Goal: Communication & Community: Answer question/provide support

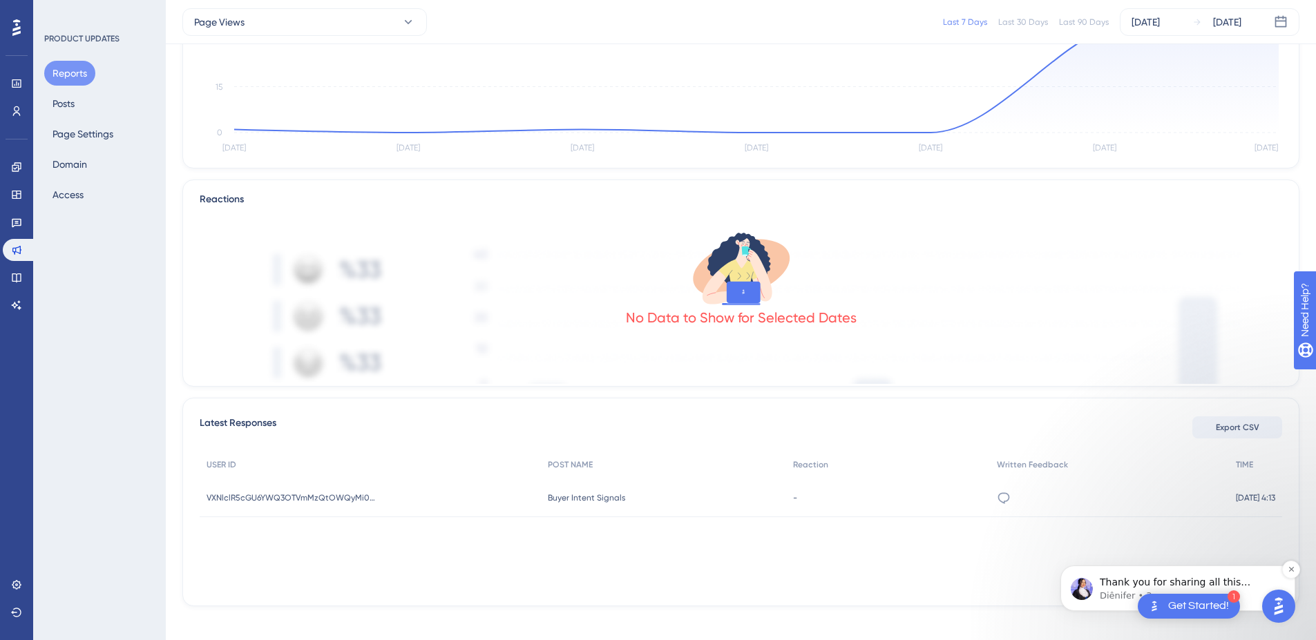
click at [1109, 584] on p "Thank you for sharing all this information. Could you kindly clarify the key po…" at bounding box center [1189, 583] width 178 height 14
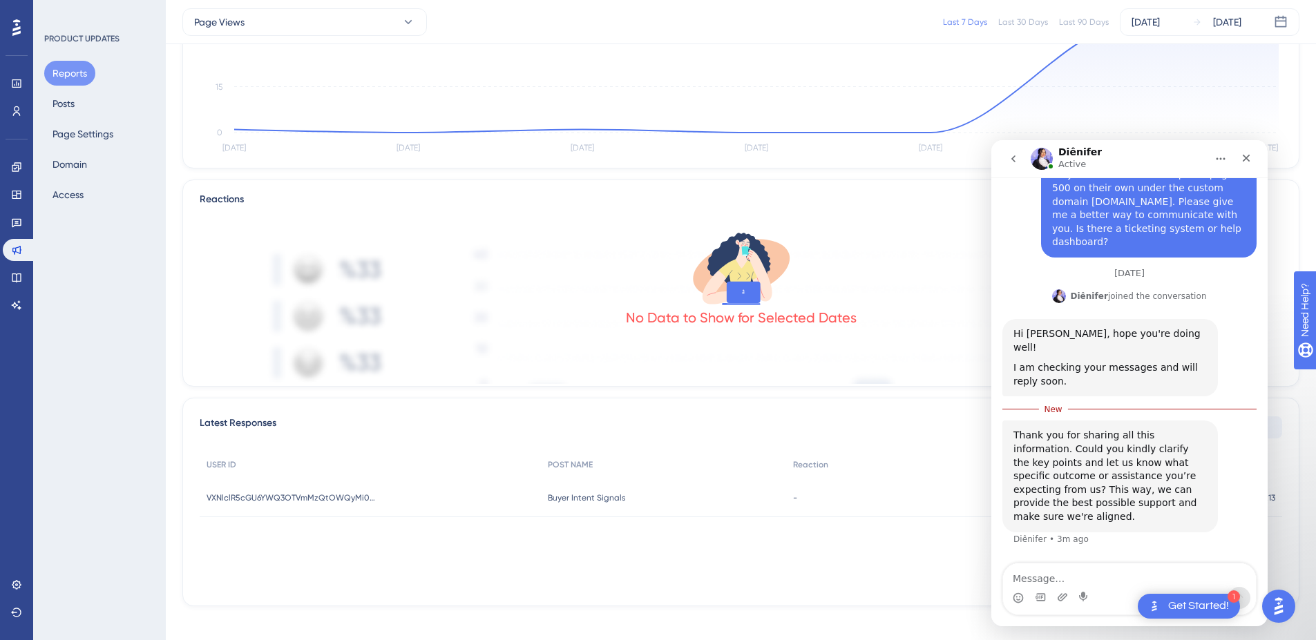
scroll to position [3274, 0]
click at [1038, 566] on textarea "Message…" at bounding box center [1129, 575] width 253 height 23
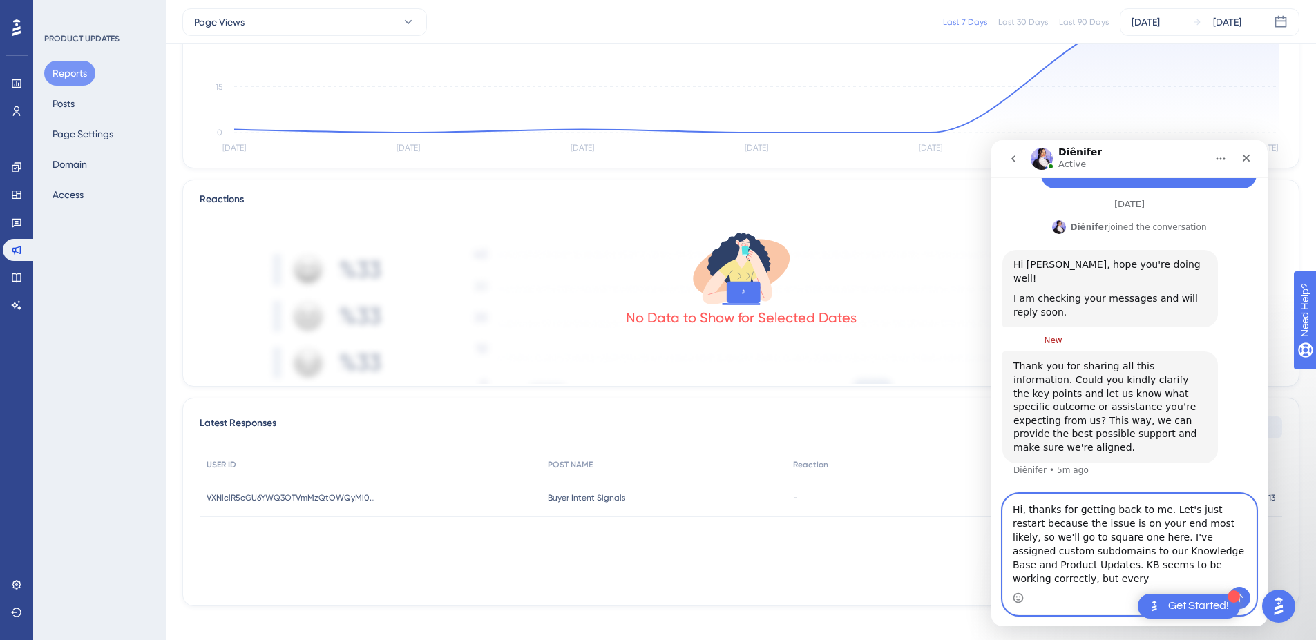
scroll to position [3343, 0]
paste textarea "[URL][DOMAIN_NAME]"
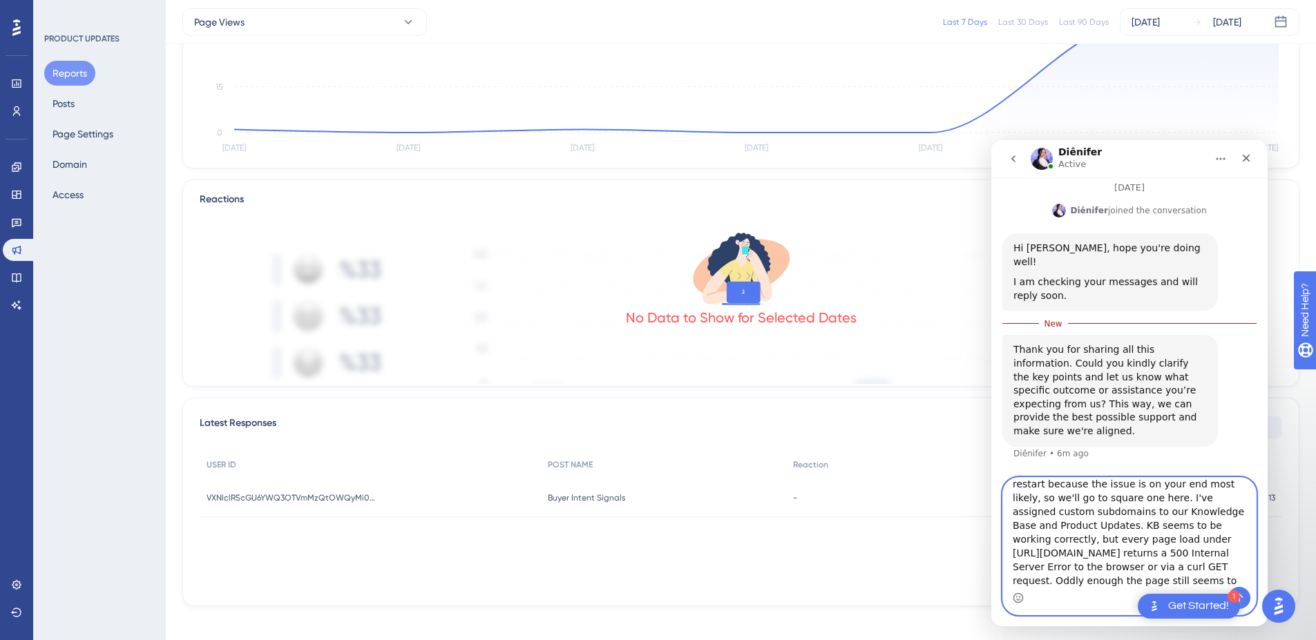
scroll to position [37, 0]
drag, startPoint x: 1183, startPoint y: 584, endPoint x: 1096, endPoint y: 580, distance: 87.1
click at [1096, 580] on textarea "Hi, thanks for getting back to me. Let's just restart because the issue is on y…" at bounding box center [1129, 532] width 253 height 109
type textarea "Hi, thanks for getting back to me. Let's just restart because the issue is on y…"
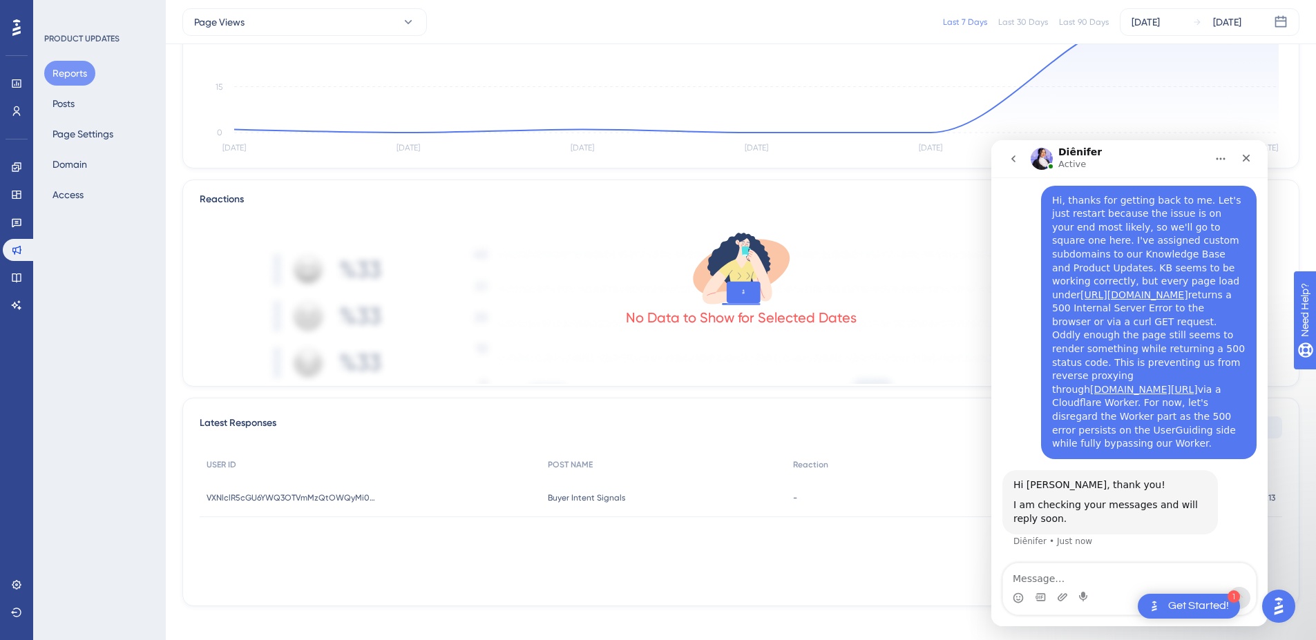
scroll to position [3597, 0]
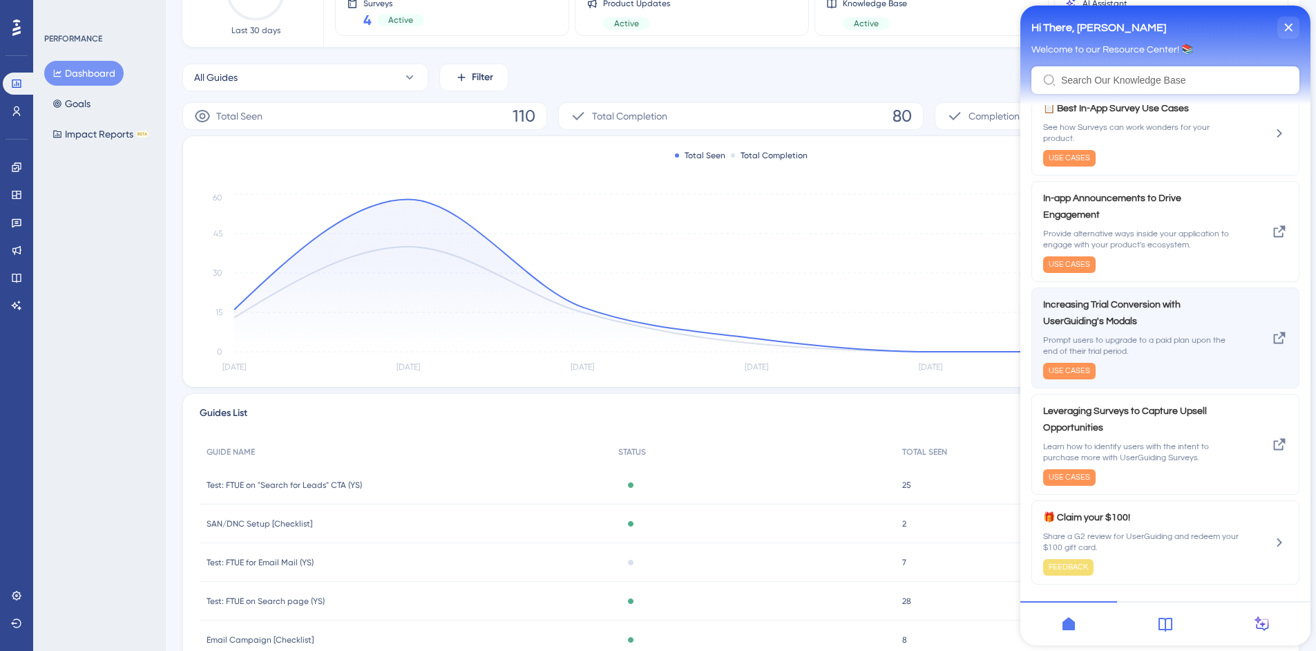
scroll to position [175, 0]
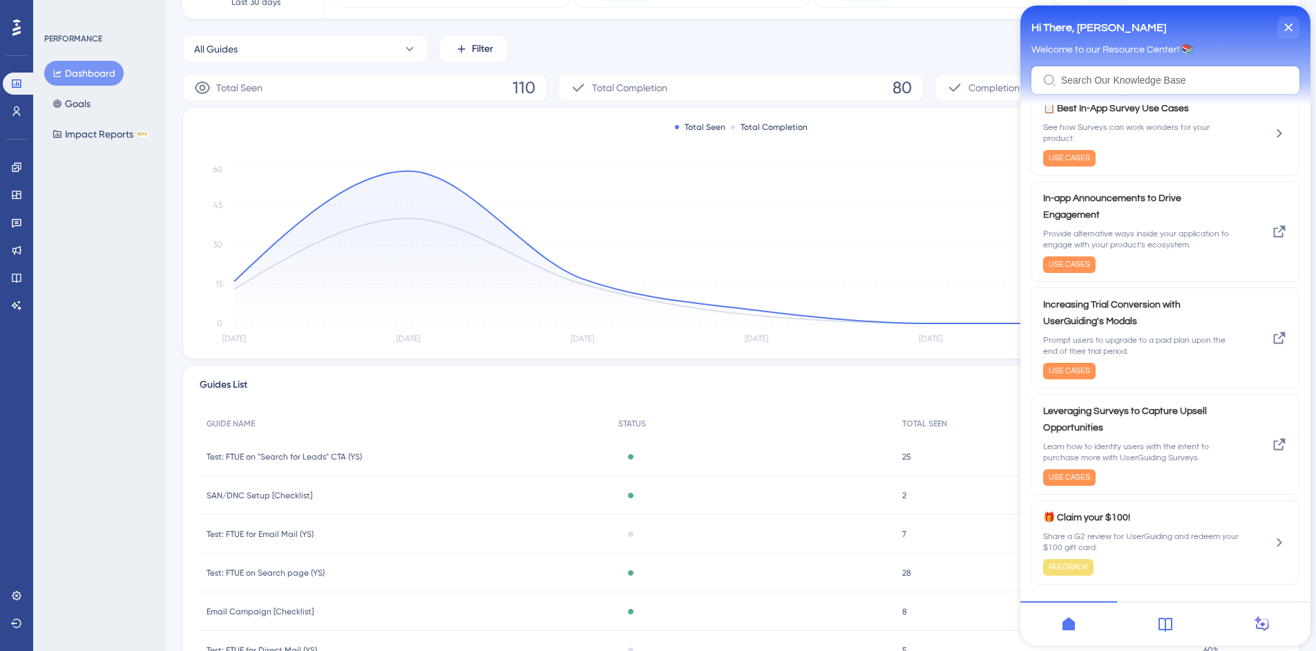
click at [1167, 625] on icon at bounding box center [1165, 624] width 17 height 17
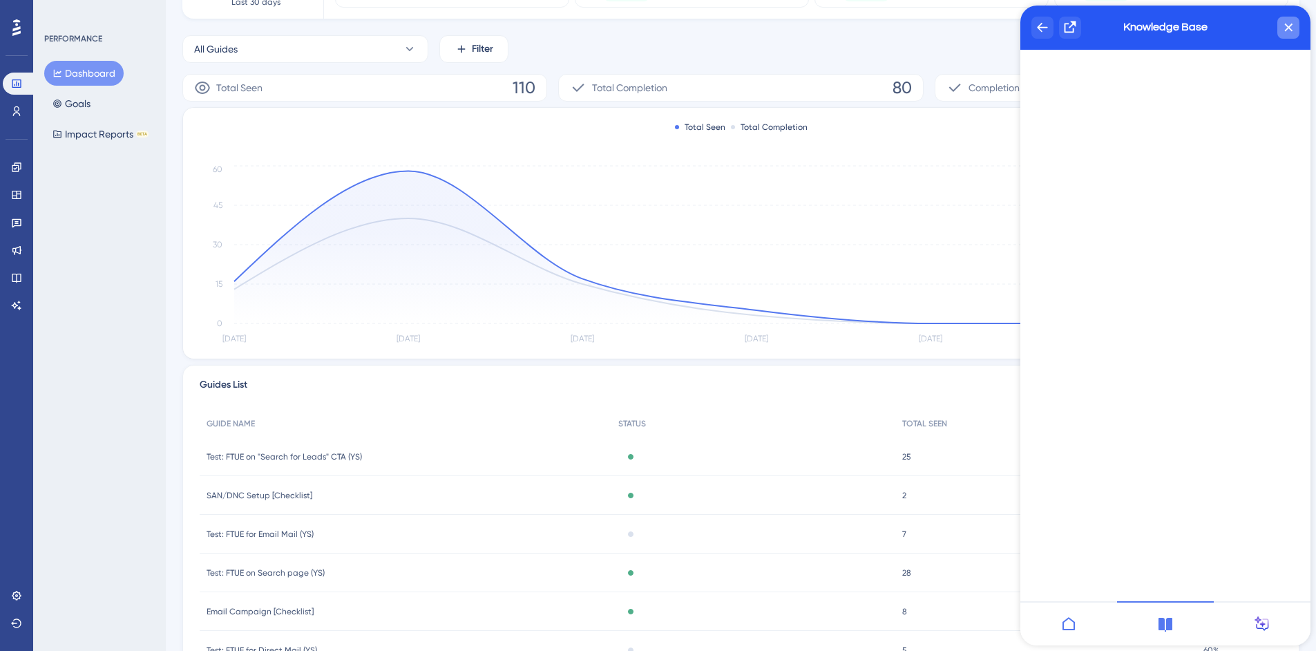
click at [1286, 27] on icon "close resource center" at bounding box center [1288, 27] width 8 height 8
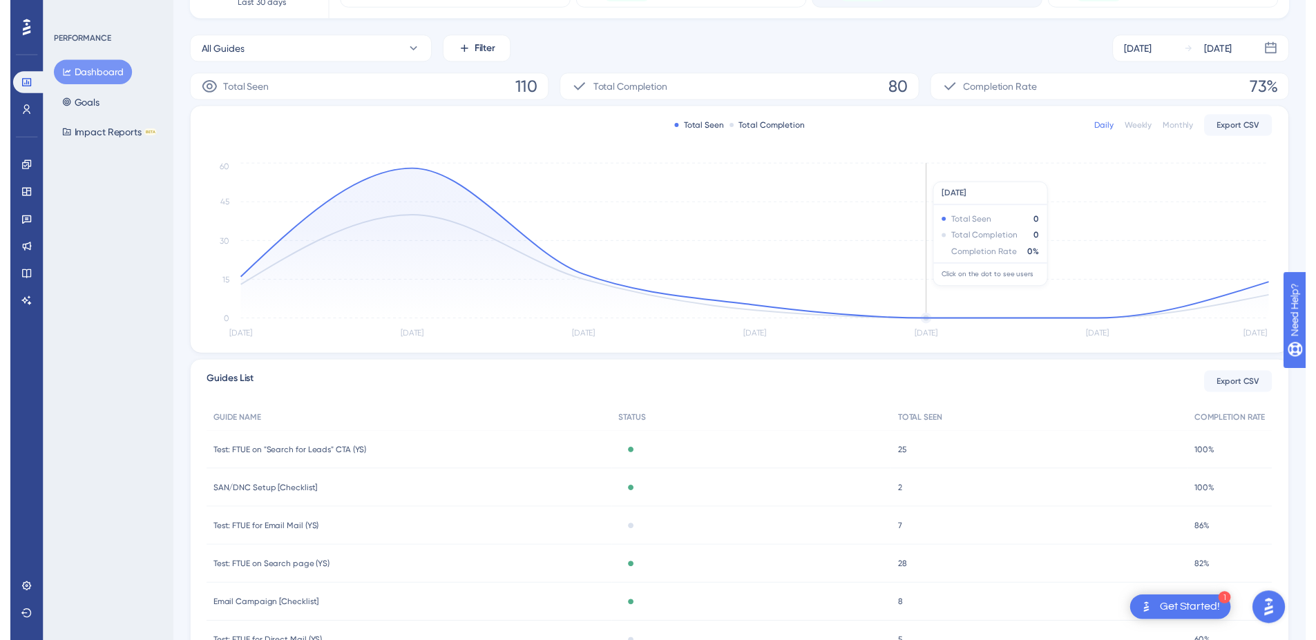
scroll to position [0, 0]
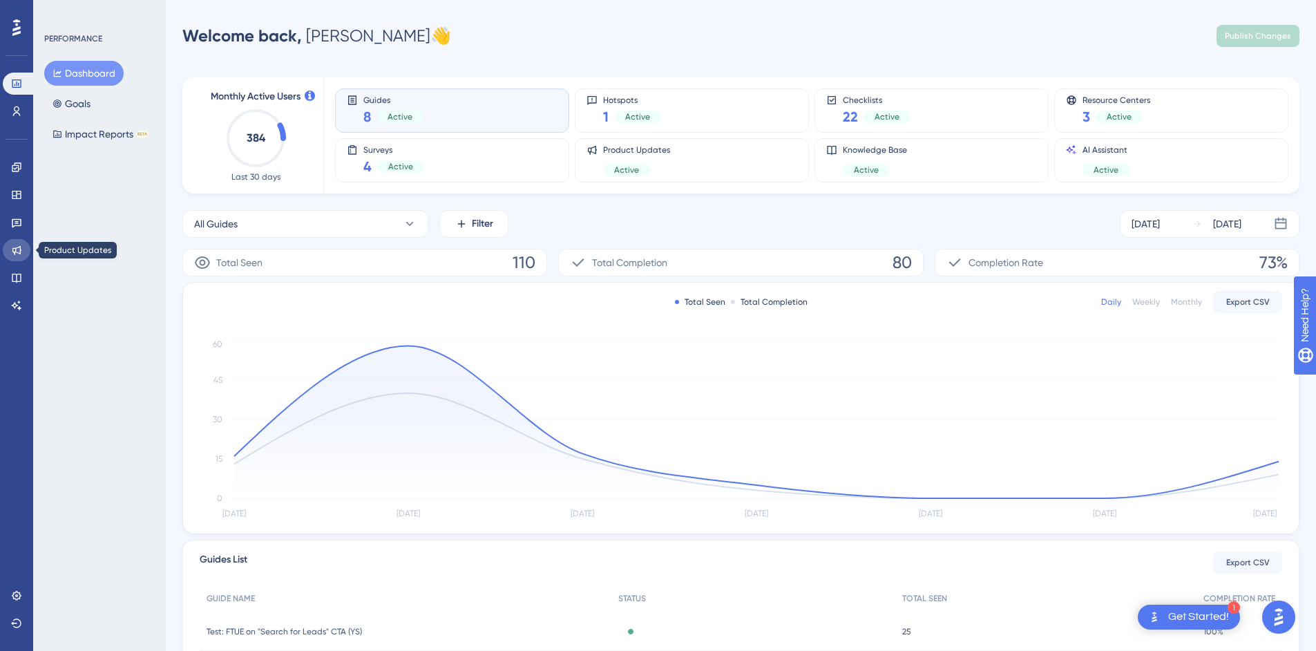
click at [11, 256] on link at bounding box center [17, 250] width 28 height 22
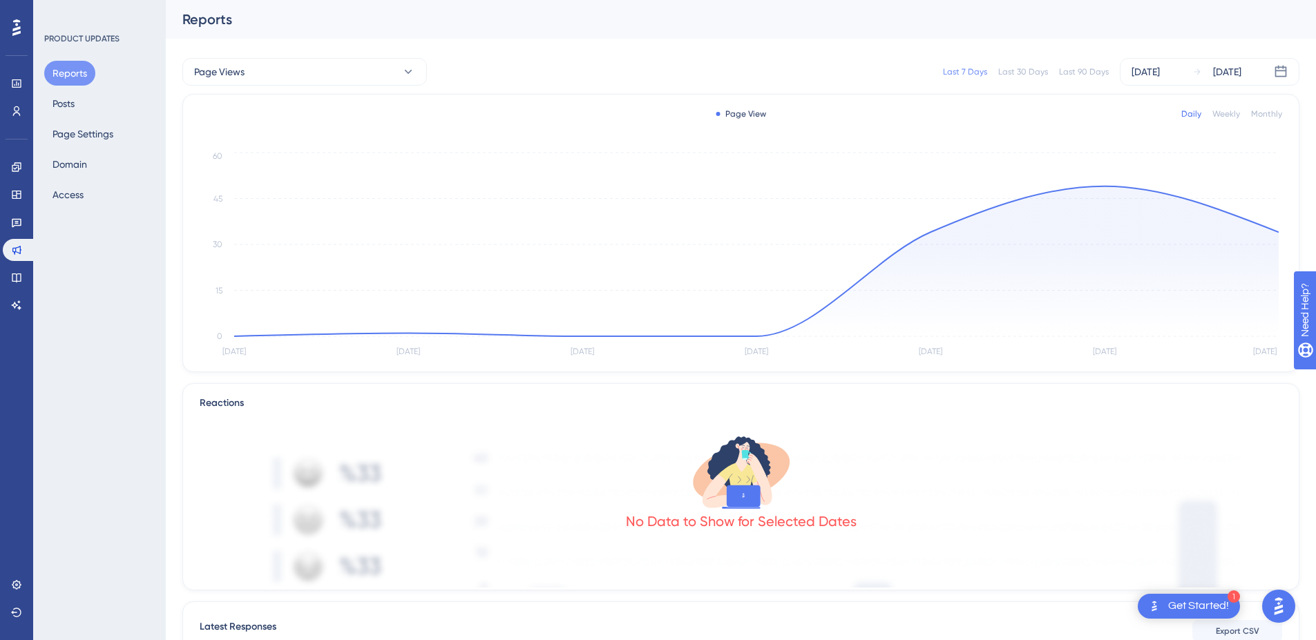
click at [1202, 613] on div "Get Started!" at bounding box center [1198, 606] width 61 height 15
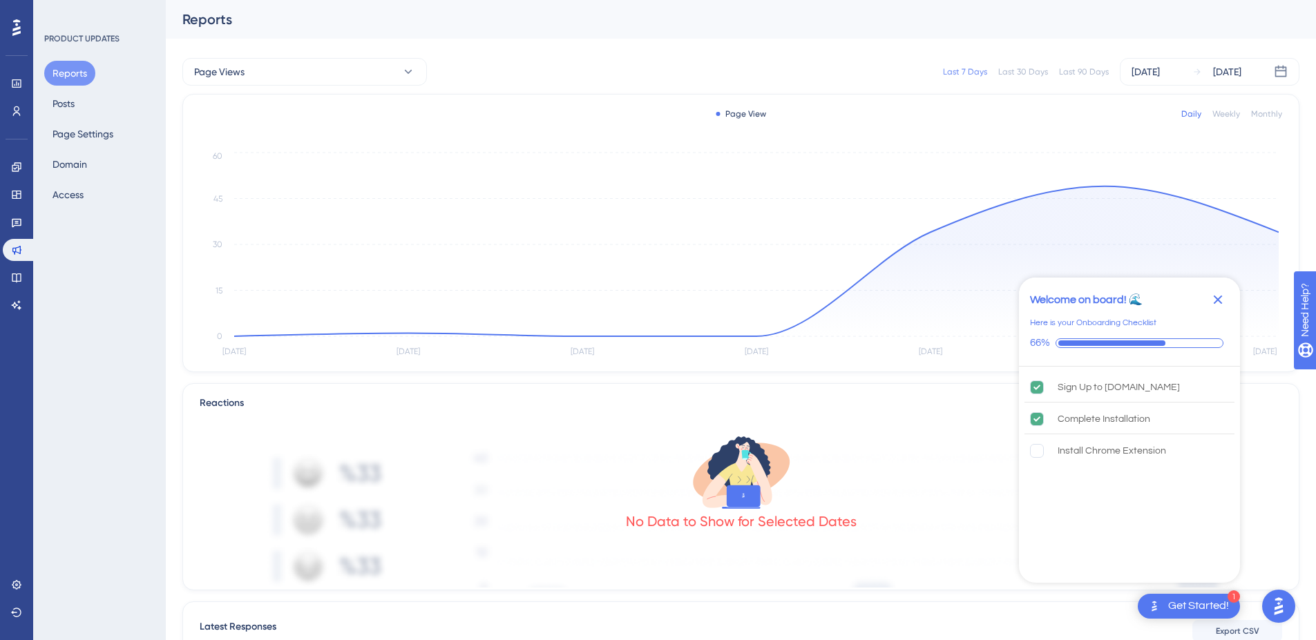
click at [1225, 295] on icon "Close Checklist" at bounding box center [1218, 300] width 17 height 17
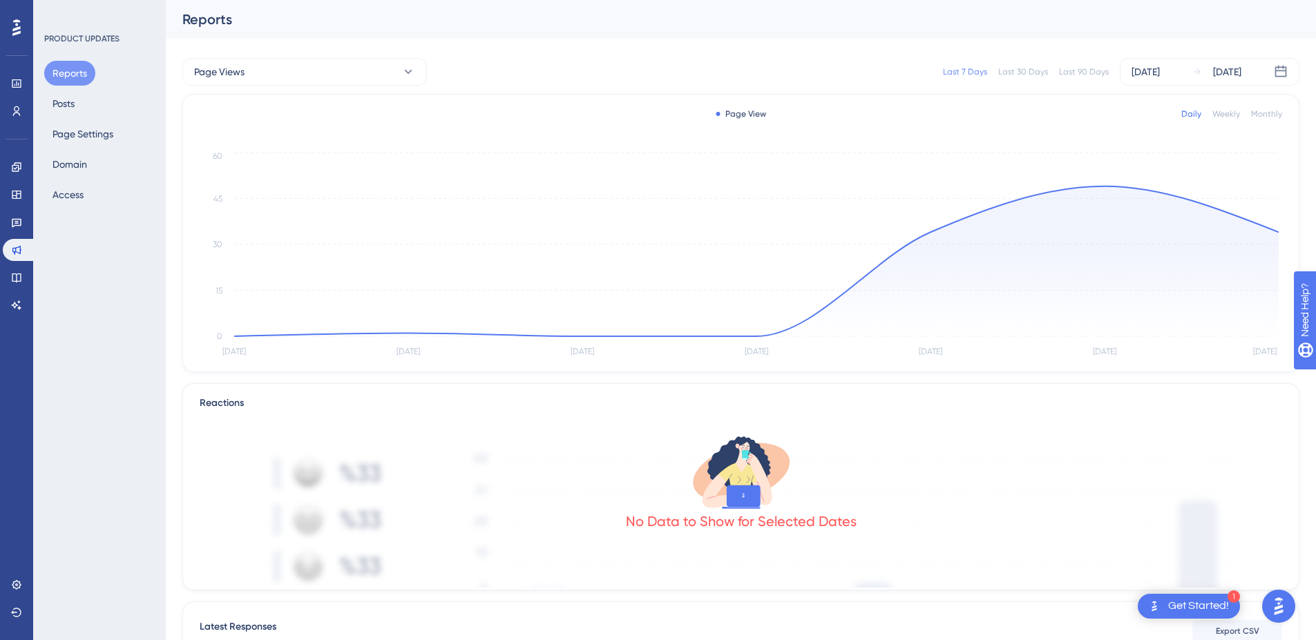
click at [1278, 604] on img "Open AI Assistant Launcher" at bounding box center [1278, 606] width 25 height 25
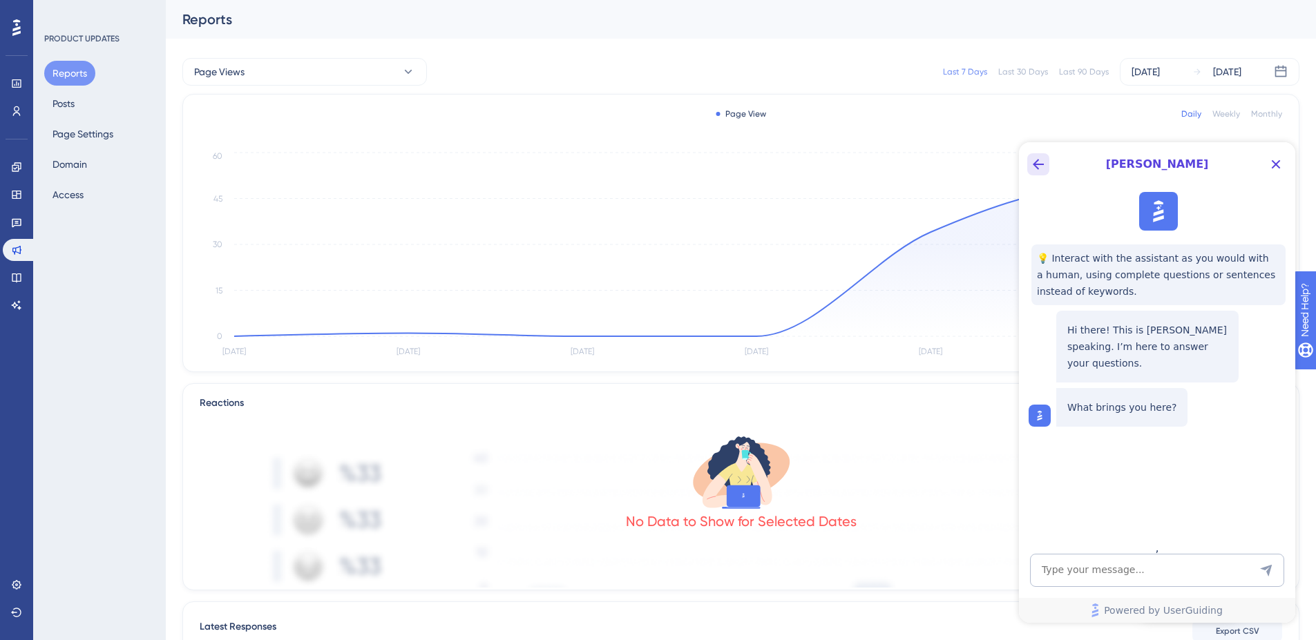
click at [1030, 166] on icon "Back Button" at bounding box center [1038, 164] width 17 height 17
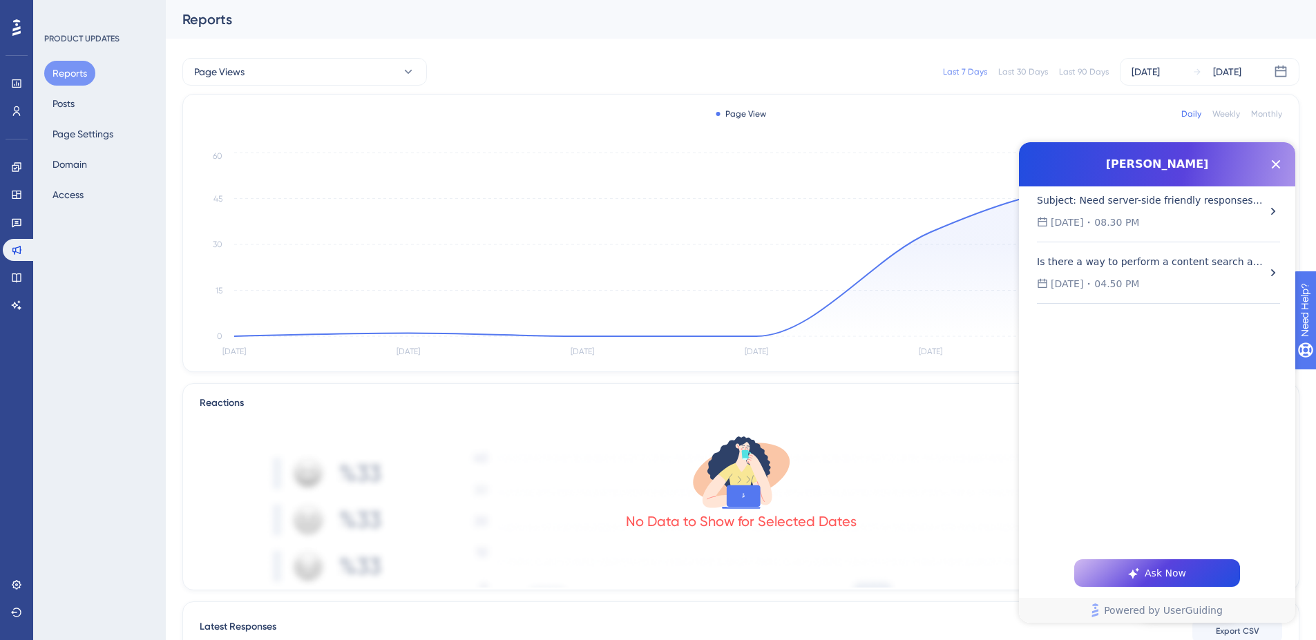
click at [1139, 209] on div "Subject: Need server-side friendly responses for reverse proxy (no iframe) + co…" at bounding box center [1151, 211] width 229 height 39
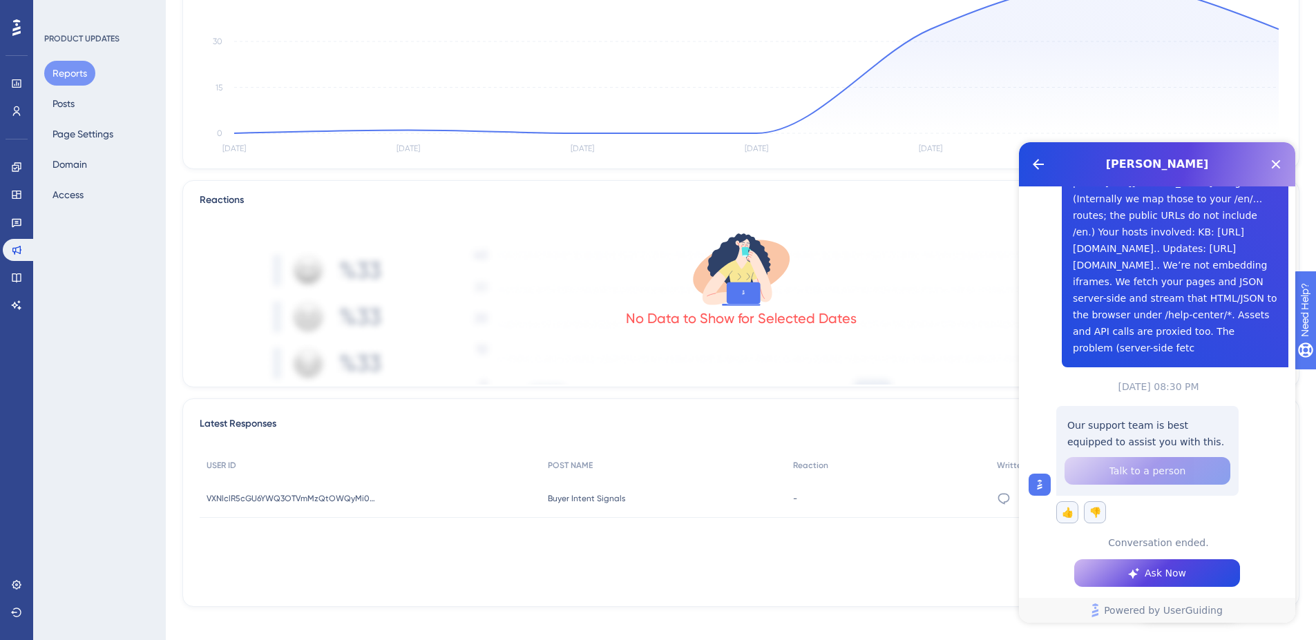
scroll to position [209, 0]
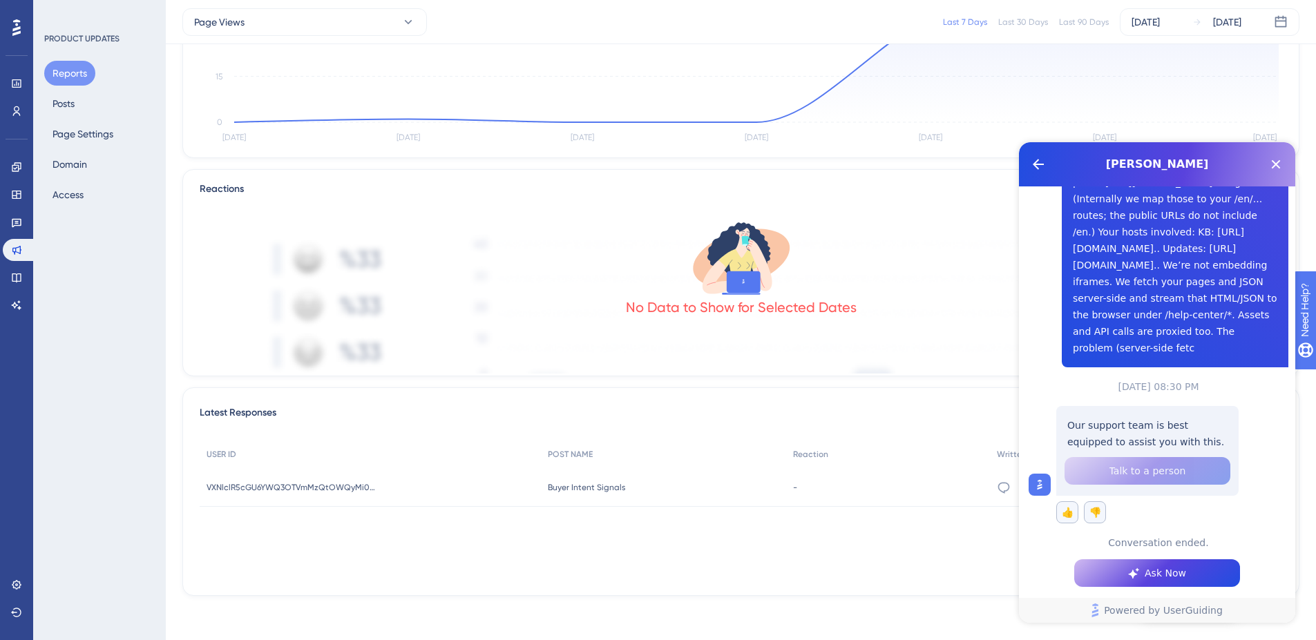
click at [1165, 571] on span "Ask Now" at bounding box center [1165, 573] width 41 height 17
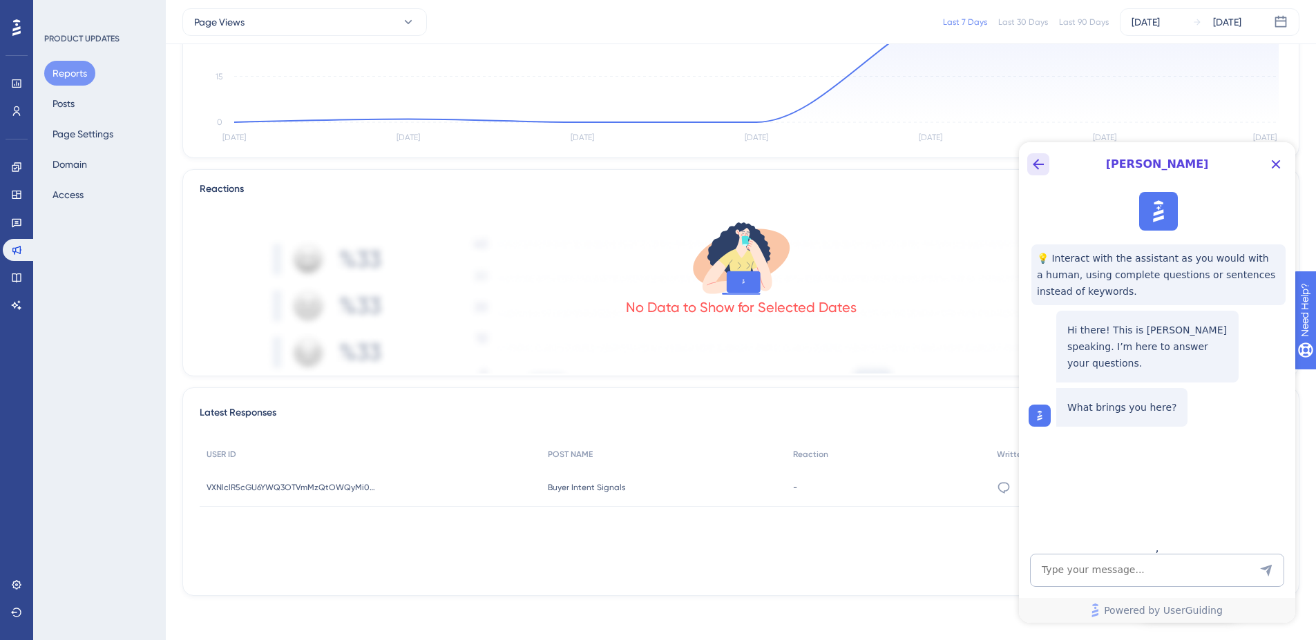
click at [1028, 165] on button "Back Button" at bounding box center [1038, 164] width 22 height 22
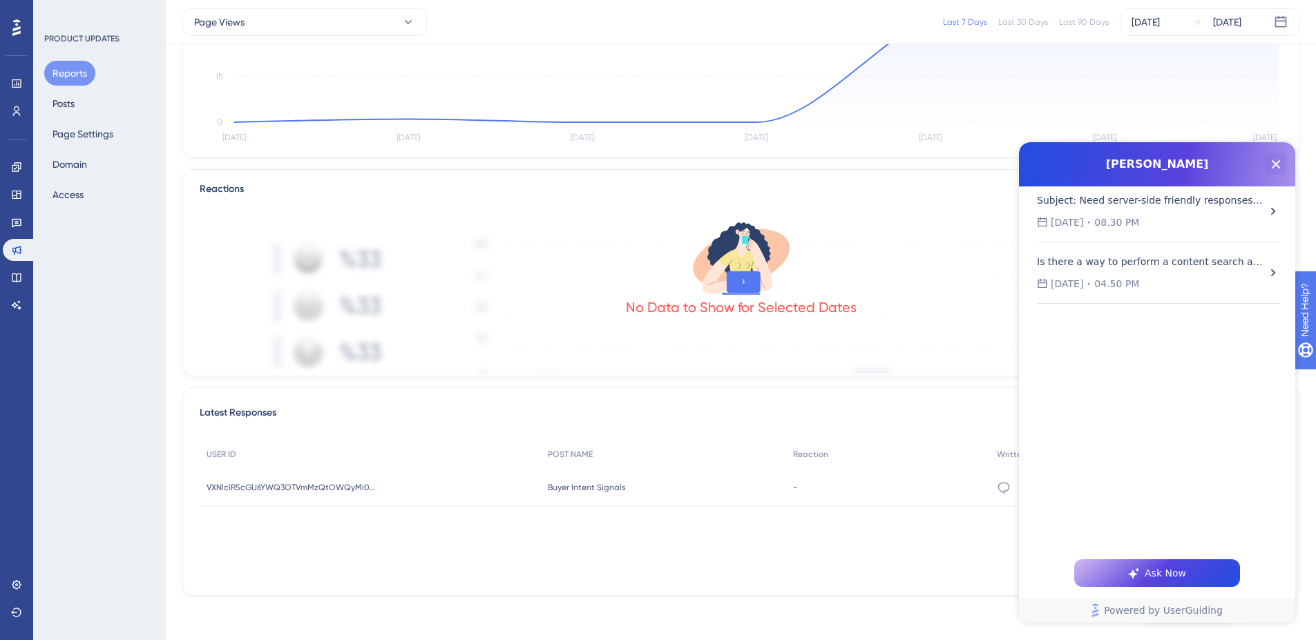
drag, startPoint x: 1281, startPoint y: 164, endPoint x: 1715, endPoint y: 512, distance: 556.8
click at [1281, 164] on icon "Close Button" at bounding box center [1276, 164] width 17 height 17
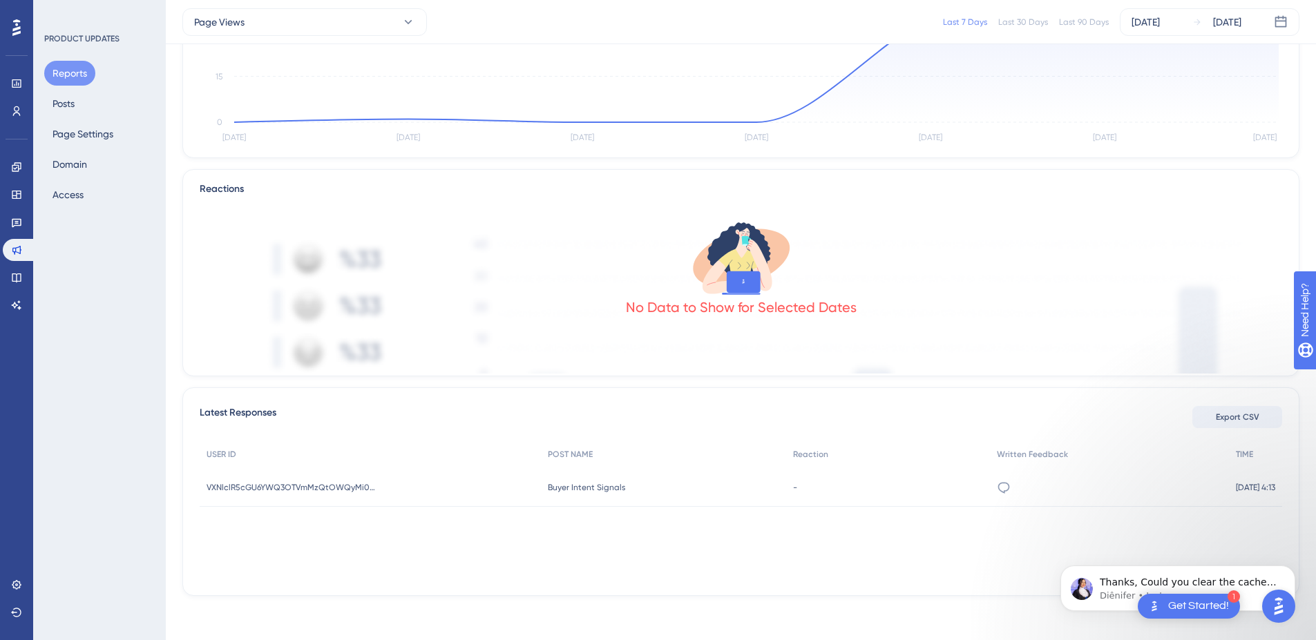
scroll to position [0, 0]
click at [1102, 585] on p "Thanks, Could you clear the cache and try again? Let me know if that solves the…" at bounding box center [1189, 583] width 178 height 14
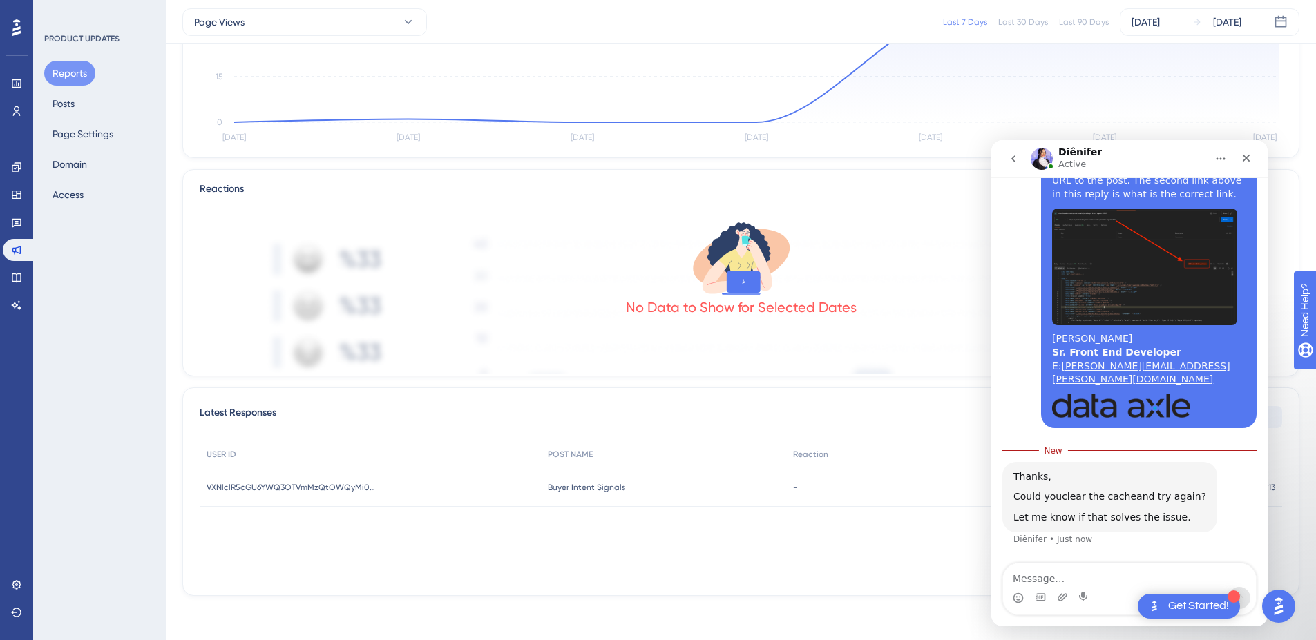
scroll to position [4299, 0]
type textarea "Have you made any changes?"
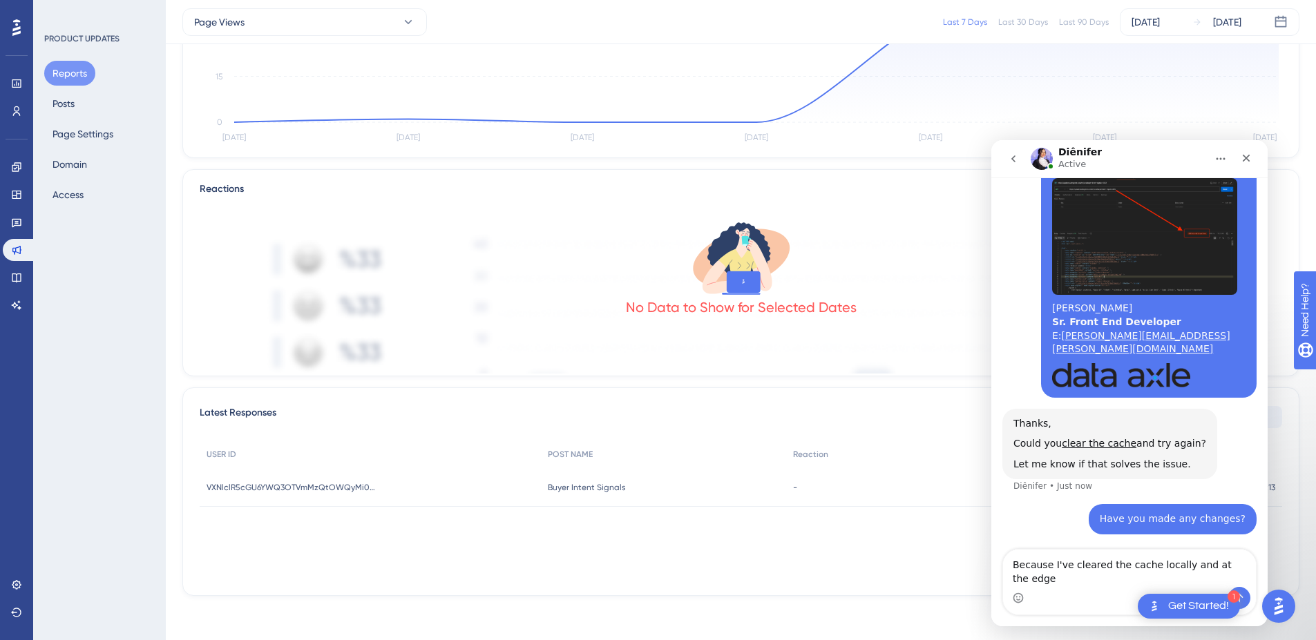
scroll to position [4331, 0]
type textarea "Because I've cleared the cache locally and at the edge around 50 times."
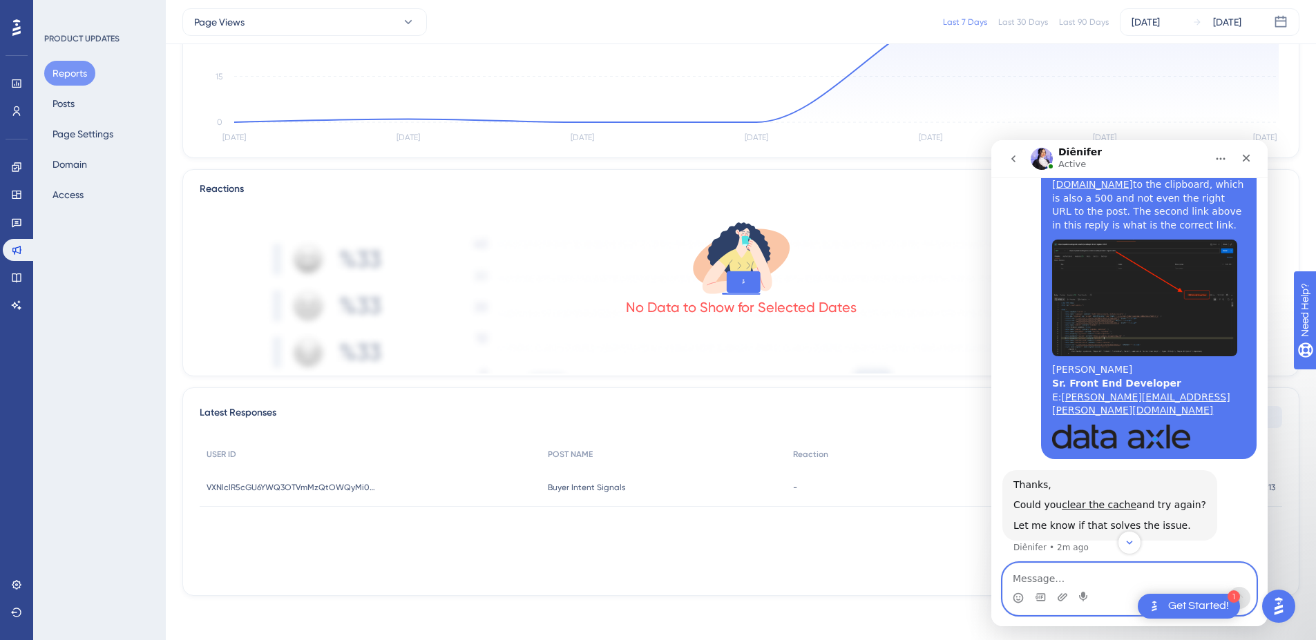
scroll to position [4362, 0]
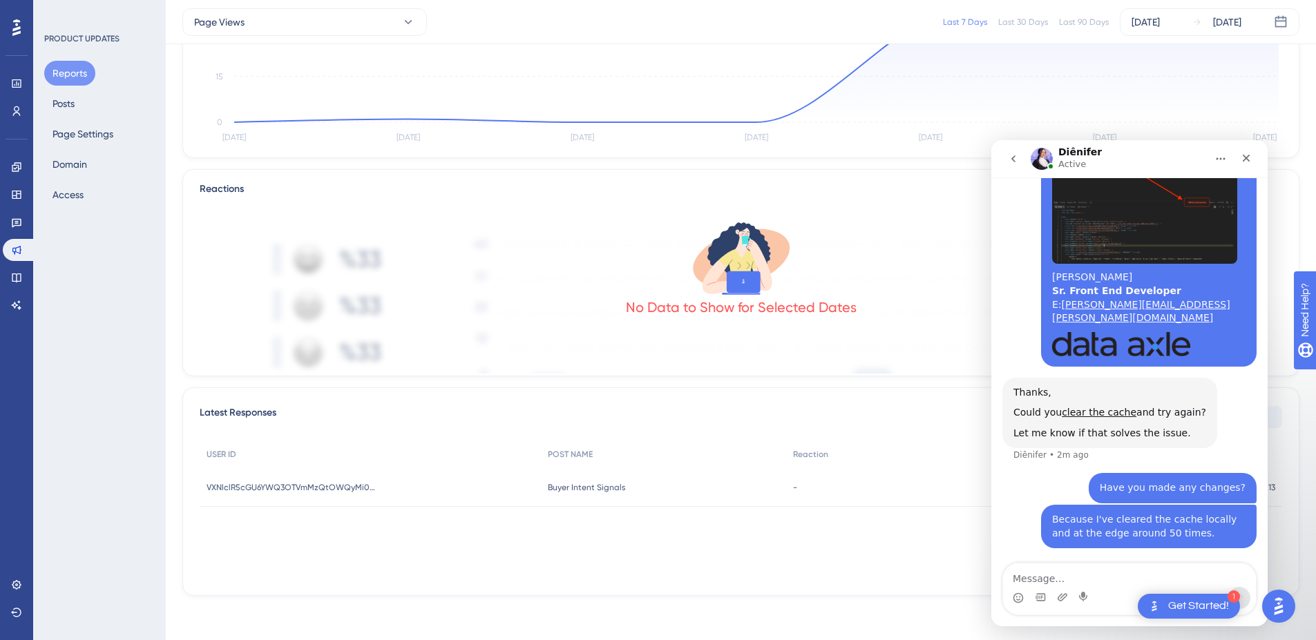
click at [1230, 420] on div "Thanks, Could you clear the cache and try again? Let me know if that solves the…" at bounding box center [1129, 426] width 254 height 96
click at [1054, 571] on textarea "Message…" at bounding box center [1129, 575] width 253 height 23
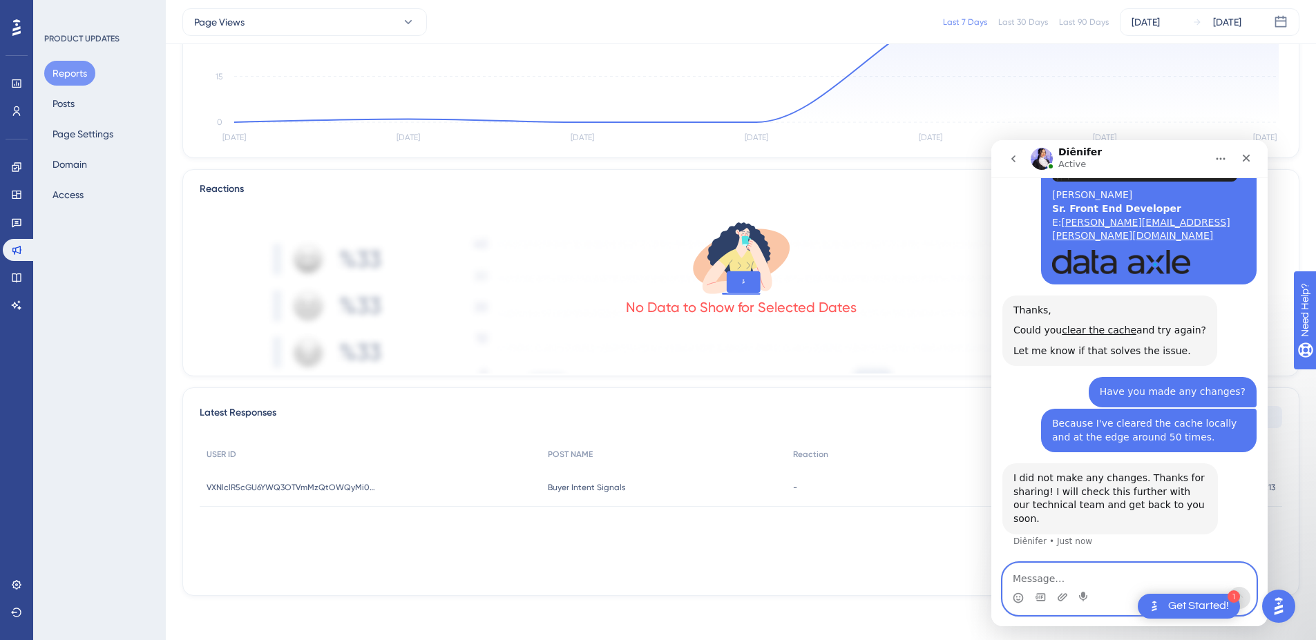
scroll to position [4431, 0]
click at [1085, 580] on textarea "Message…" at bounding box center [1129, 575] width 253 height 23
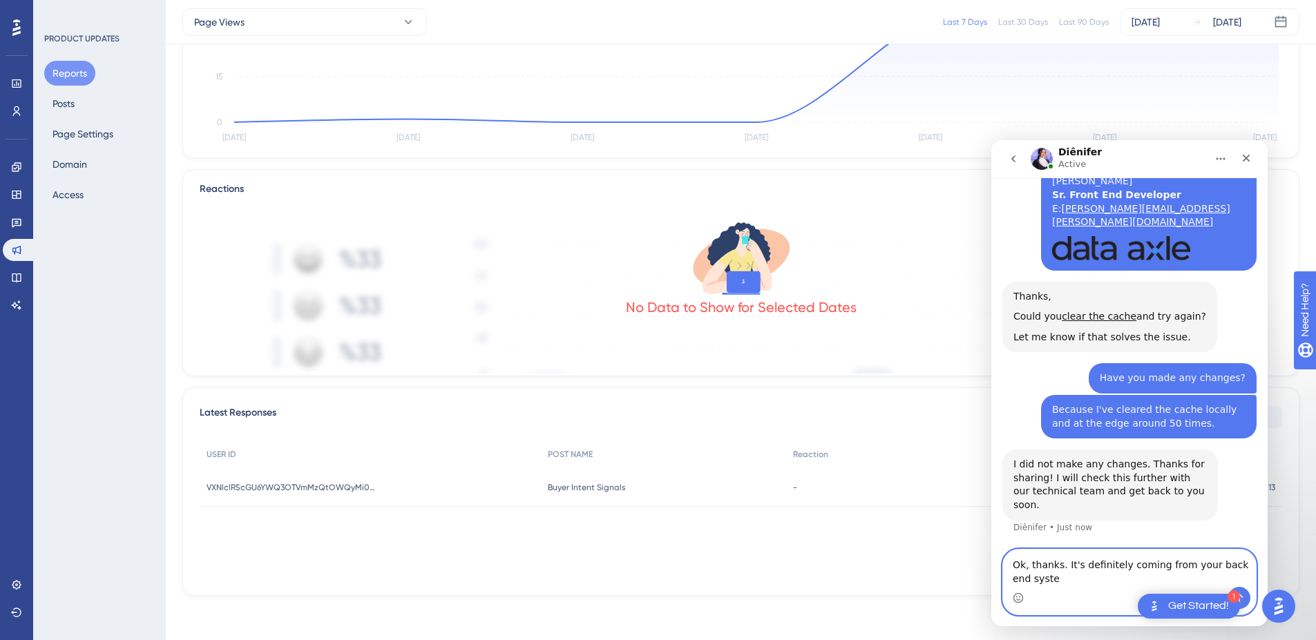
scroll to position [4445, 0]
type textarea "Ok, thanks. It's definitely coming from your back end systems."
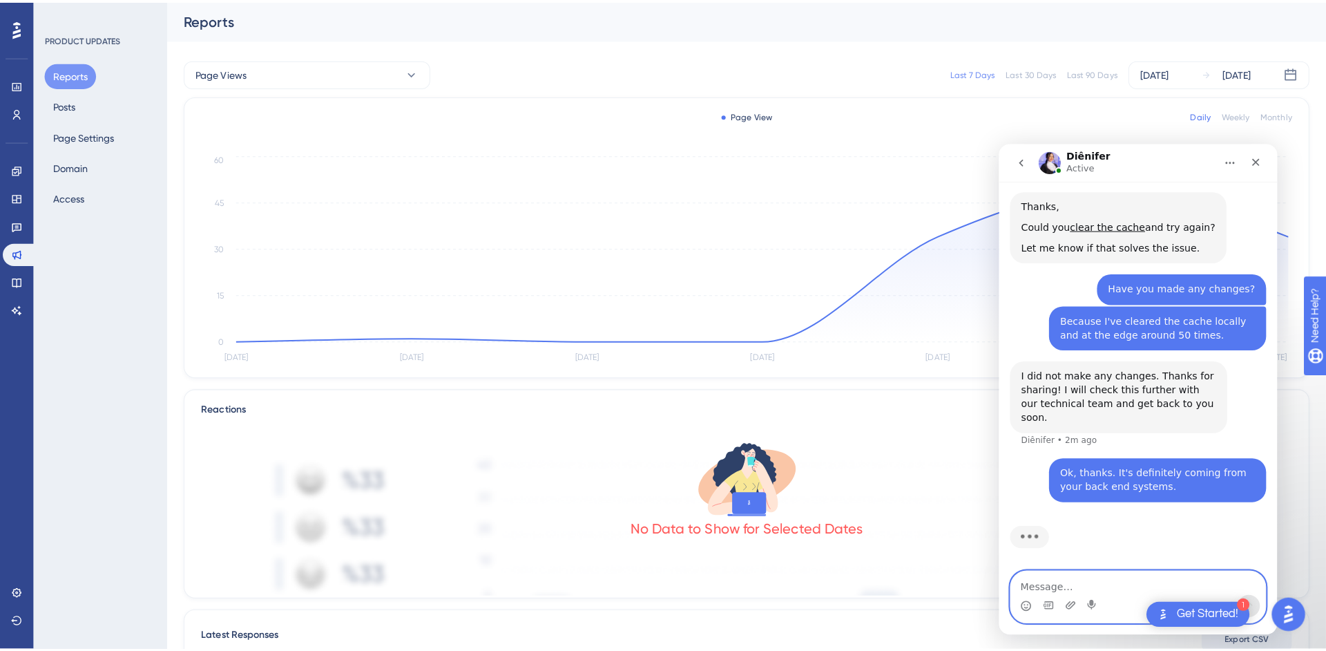
scroll to position [4539, 0]
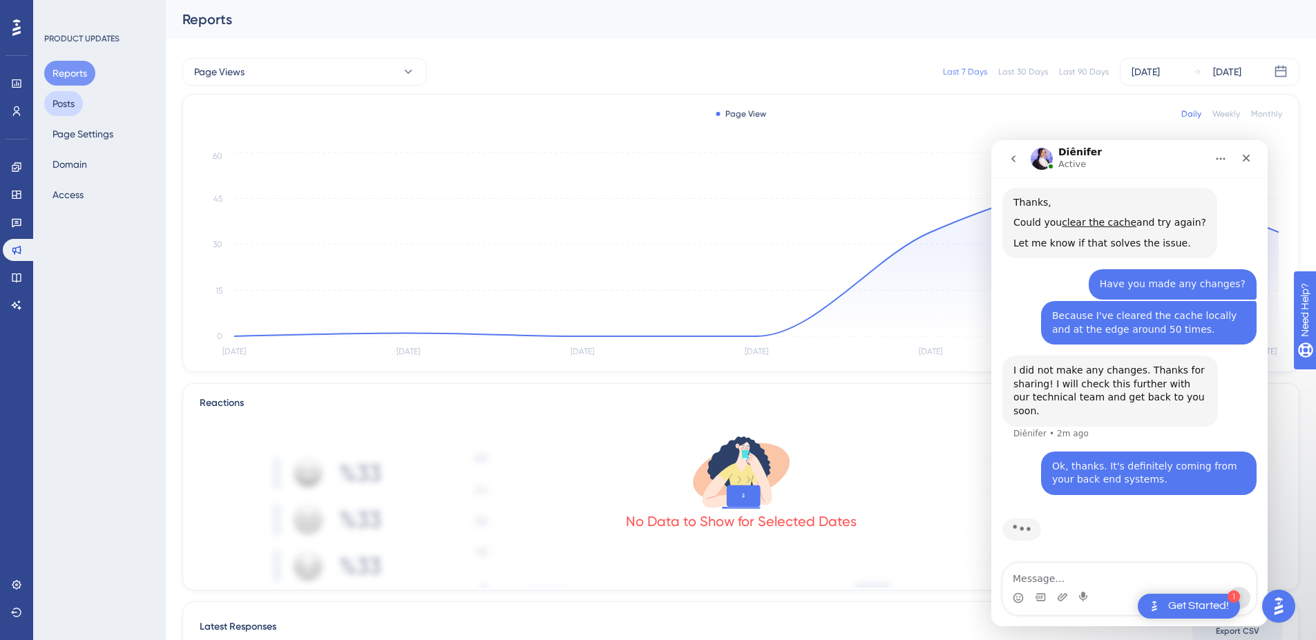
click at [71, 103] on button "Posts" at bounding box center [63, 103] width 39 height 25
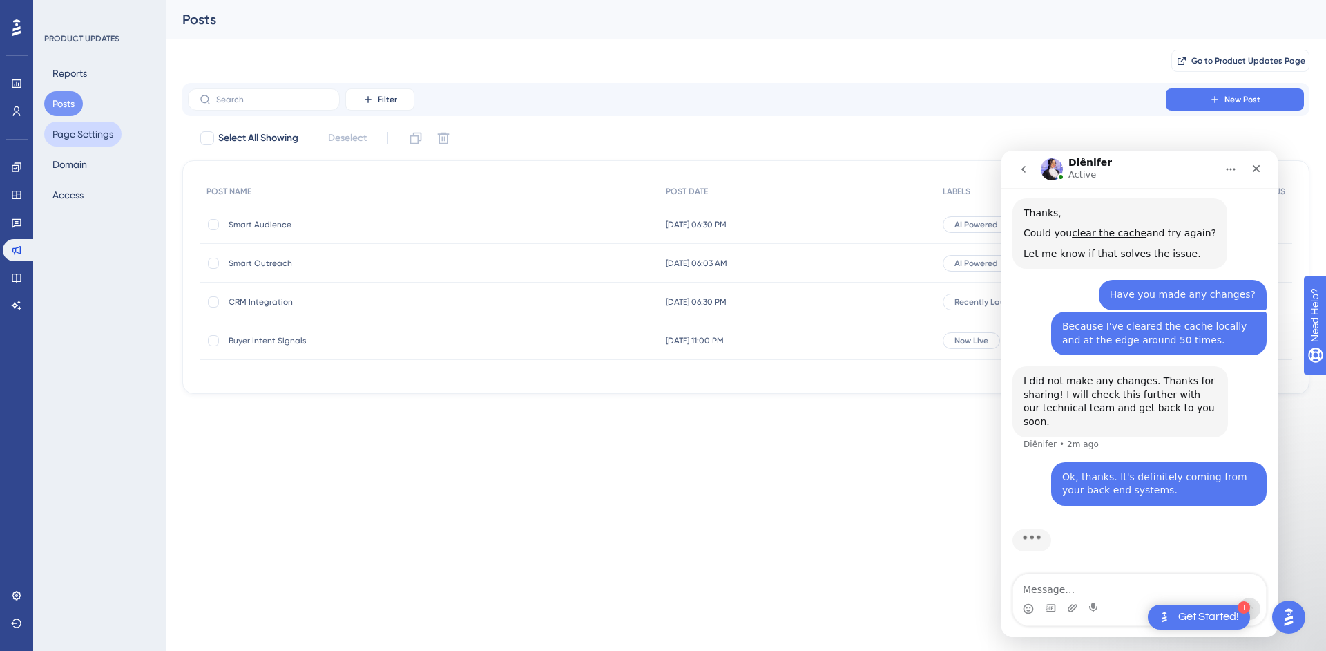
click at [67, 134] on button "Page Settings" at bounding box center [82, 134] width 77 height 25
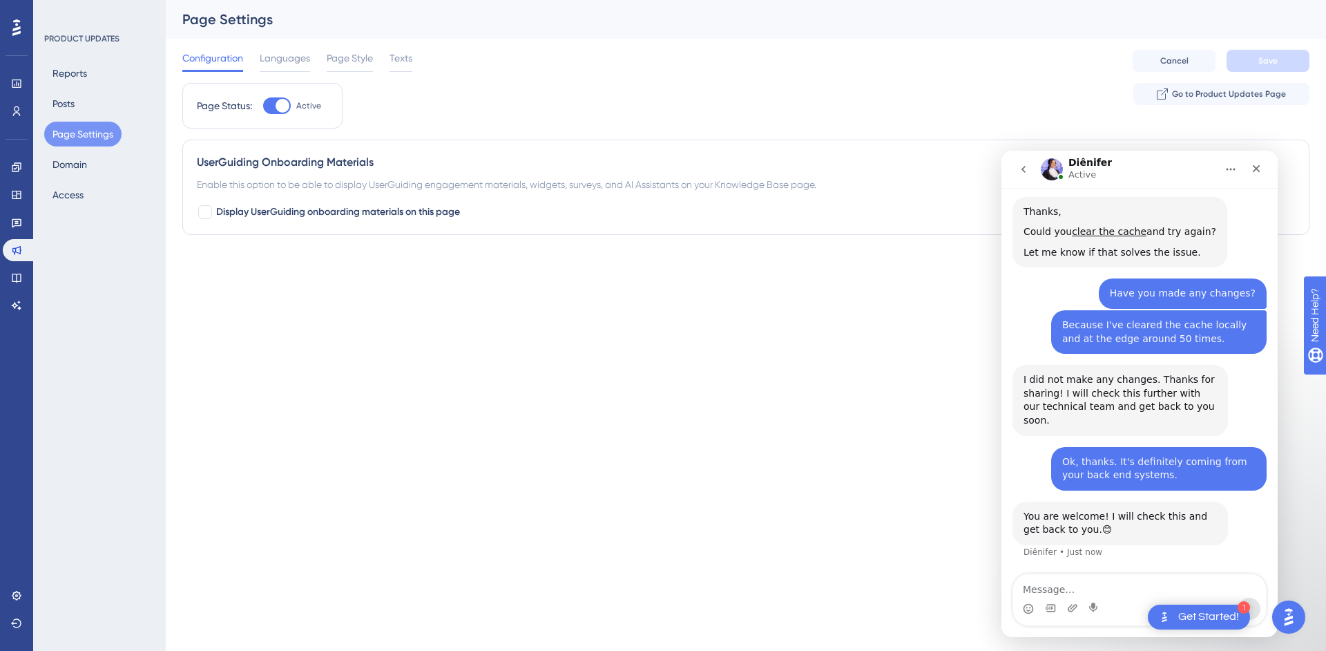
scroll to position [4540, 0]
click at [675, 0] on html "1 Get Started! Performance Users Engagement Widgets Feedback Product Updates Kn…" at bounding box center [663, 0] width 1326 height 0
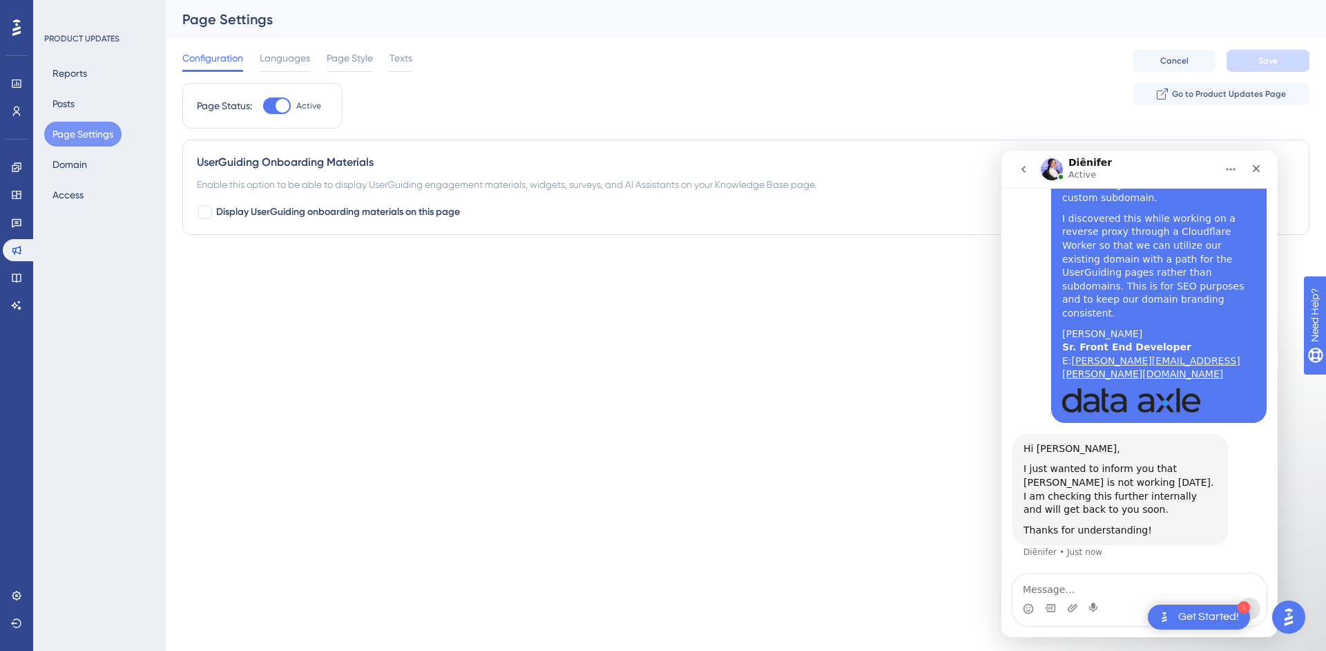
scroll to position [4967, 0]
click at [1103, 591] on textarea "Message…" at bounding box center [1139, 585] width 253 height 23
type textarea "OK, thanks."
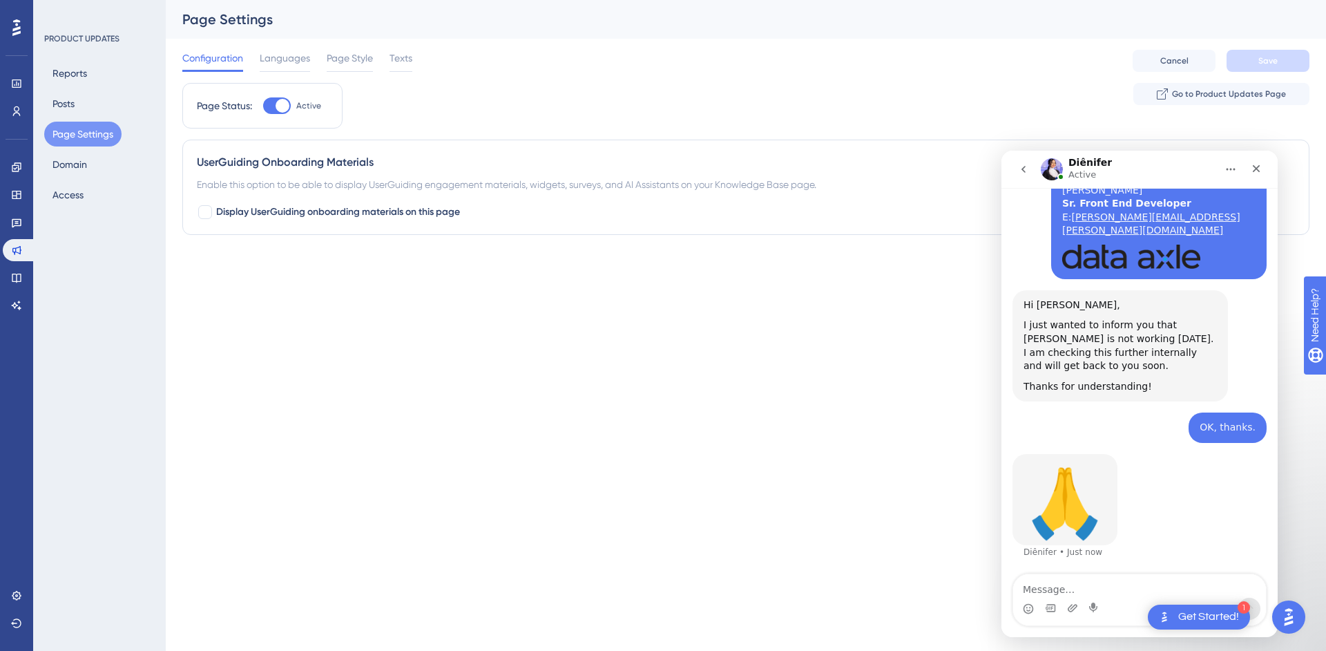
scroll to position [5111, 0]
drag, startPoint x: 1107, startPoint y: 340, endPoint x: 1020, endPoint y: 327, distance: 87.2
click at [1020, 327] on div "Hi Andy, I just wanted to inform you that Simay is not working today. I am chec…" at bounding box center [1121, 346] width 216 height 112
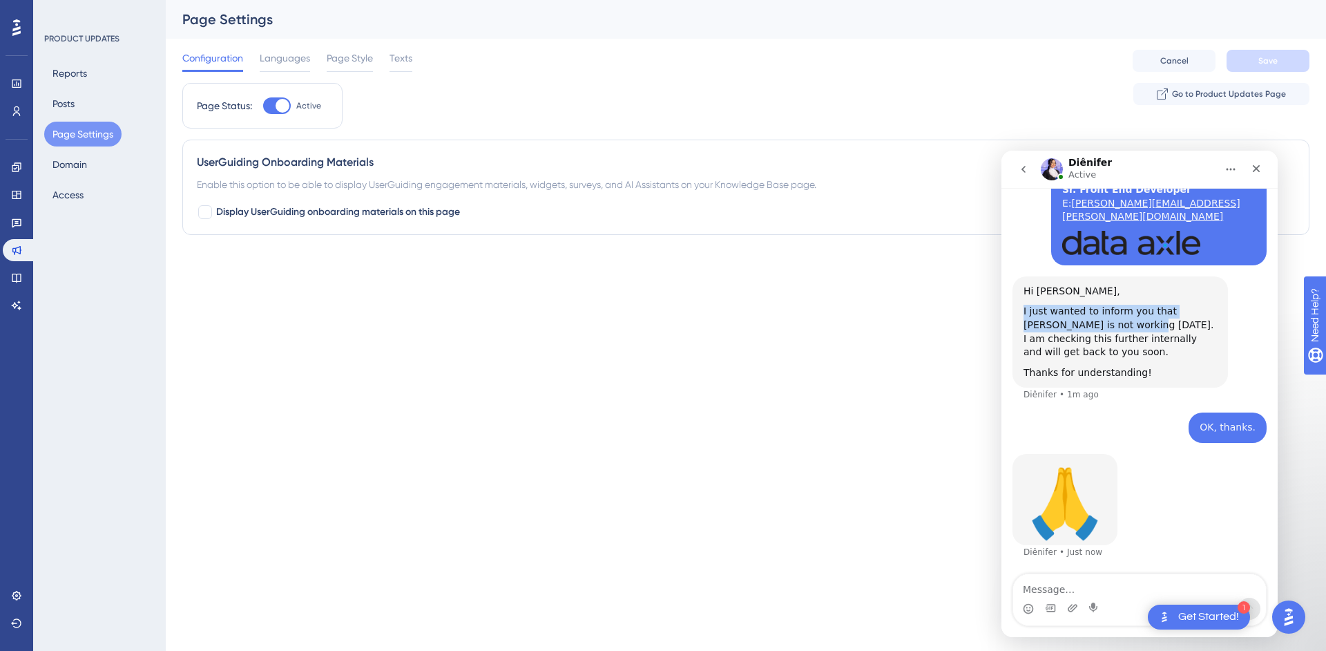
copy div "I just wanted to inform you that Simay is not working today."
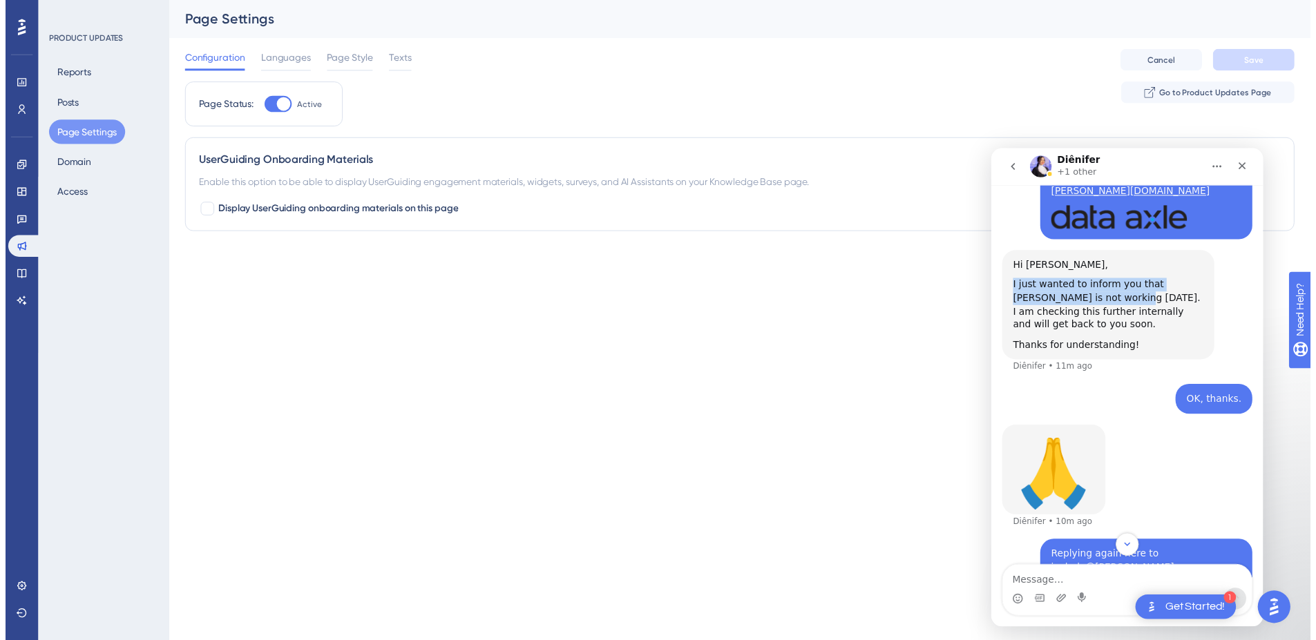
scroll to position [5322, 0]
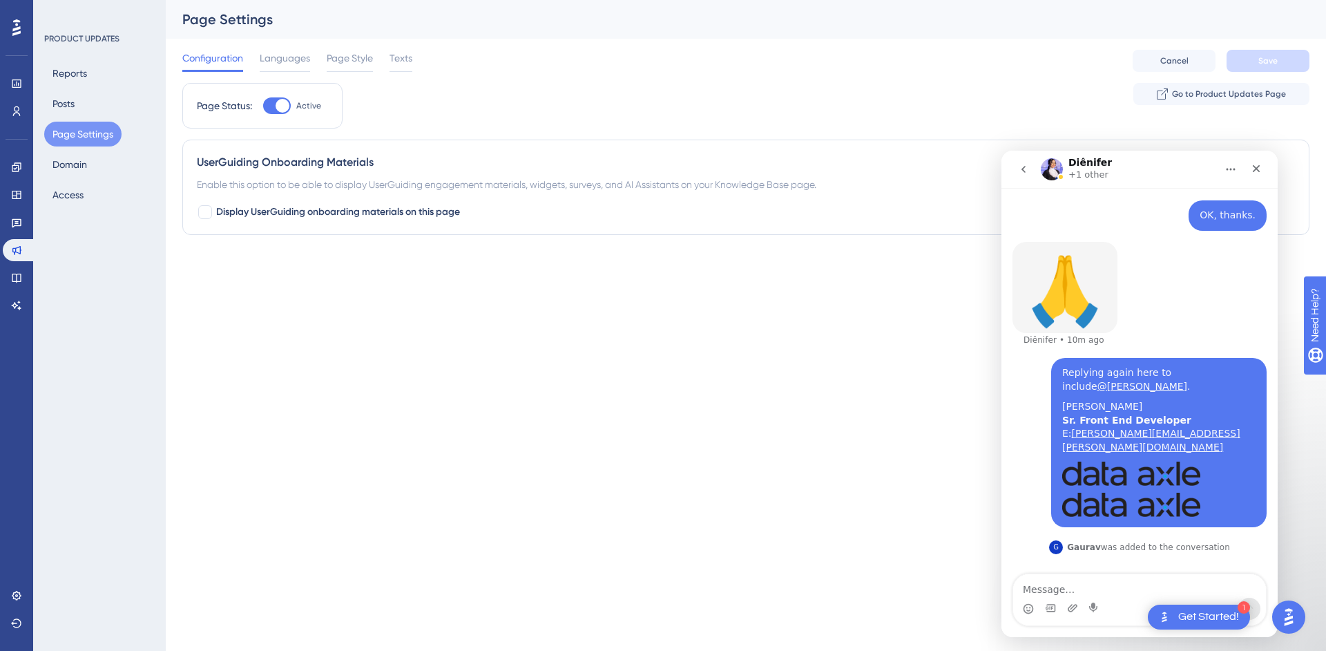
click at [1192, 303] on div "🙏 Diênifer • 10m ago" at bounding box center [1140, 300] width 254 height 116
click at [1057, 547] on div "G" at bounding box center [1056, 547] width 14 height 14
click at [84, 170] on button "Domain" at bounding box center [69, 164] width 51 height 25
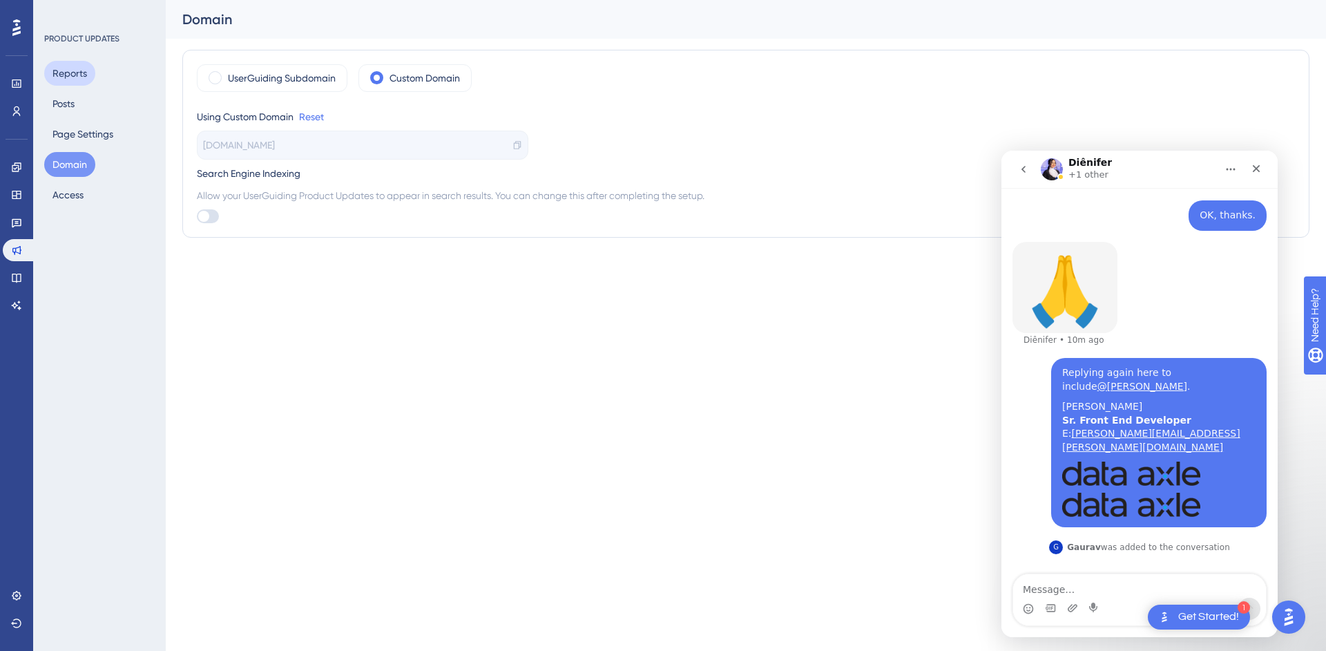
click at [67, 79] on button "Reports" at bounding box center [69, 73] width 51 height 25
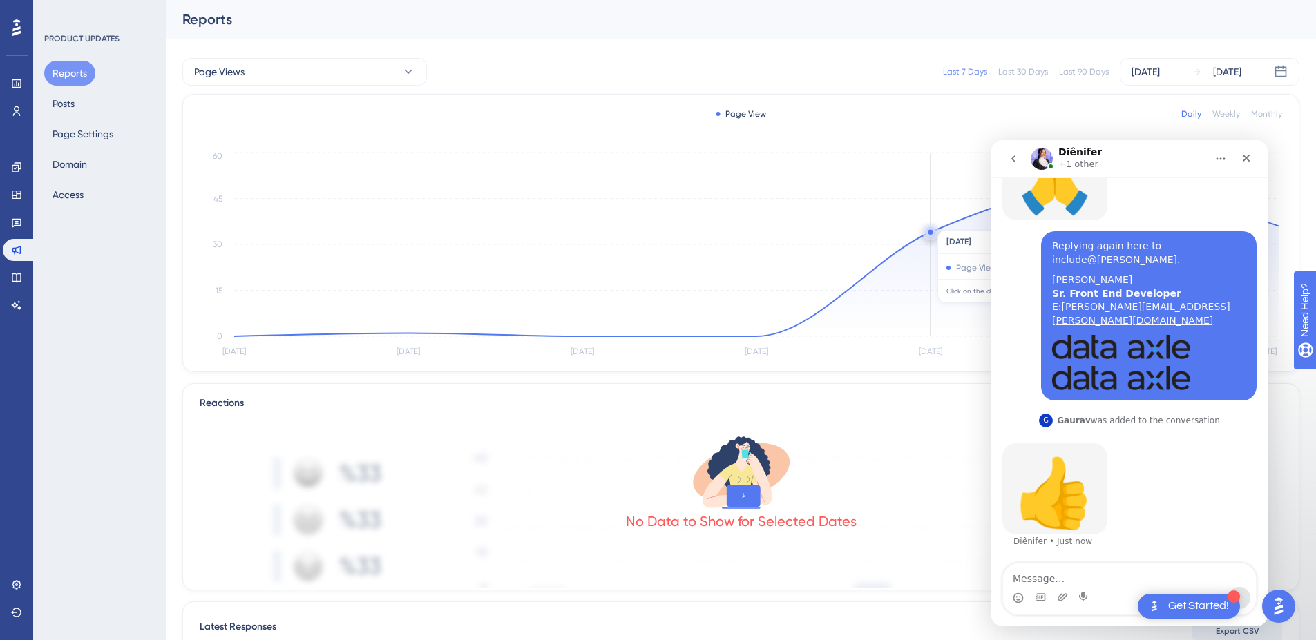
scroll to position [5424, 0]
click at [1163, 522] on div "👍 Diênifer • Just now" at bounding box center [1129, 504] width 254 height 122
click at [1170, 520] on div "👍 Diênifer • Just now" at bounding box center [1129, 504] width 254 height 122
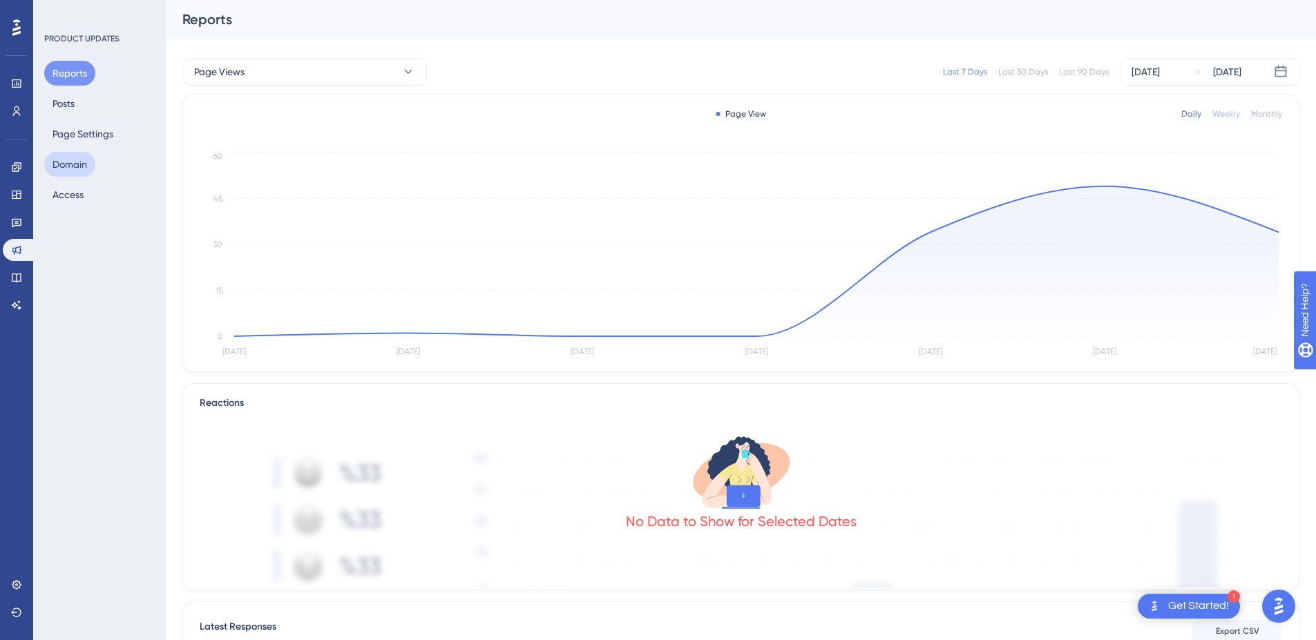
click at [80, 164] on button "Domain" at bounding box center [69, 164] width 51 height 25
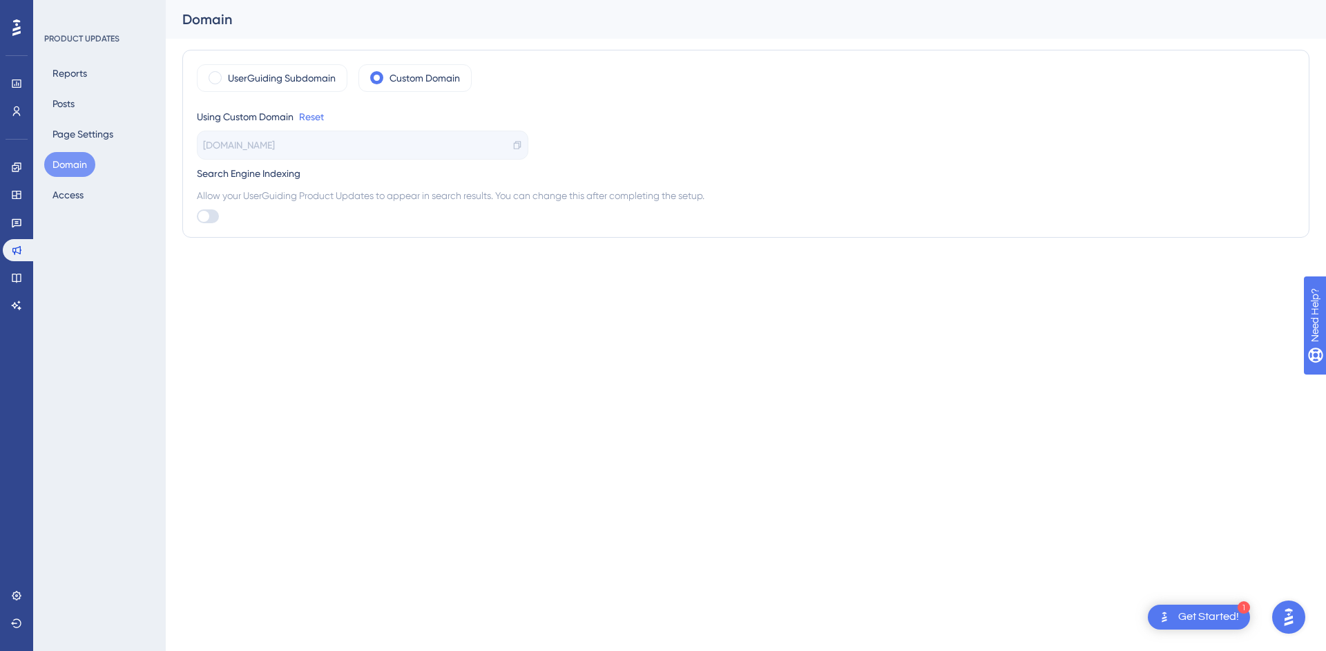
click at [1249, 0] on html "1 Get Started! Performance Users Engagement Widgets Feedback Product Updates Kn…" at bounding box center [663, 0] width 1326 height 0
click at [1248, 611] on div "1" at bounding box center [1244, 607] width 12 height 12
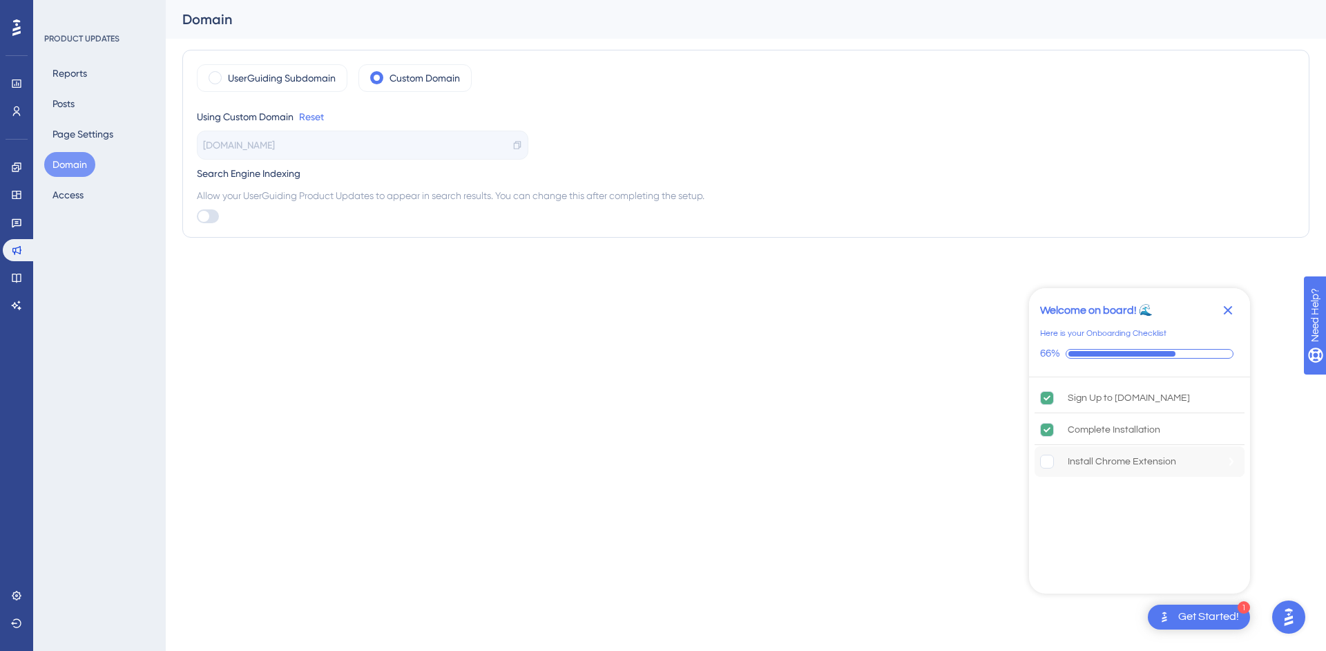
click at [1045, 459] on rect "Install Chrome Extension is incomplete." at bounding box center [1047, 461] width 13 height 13
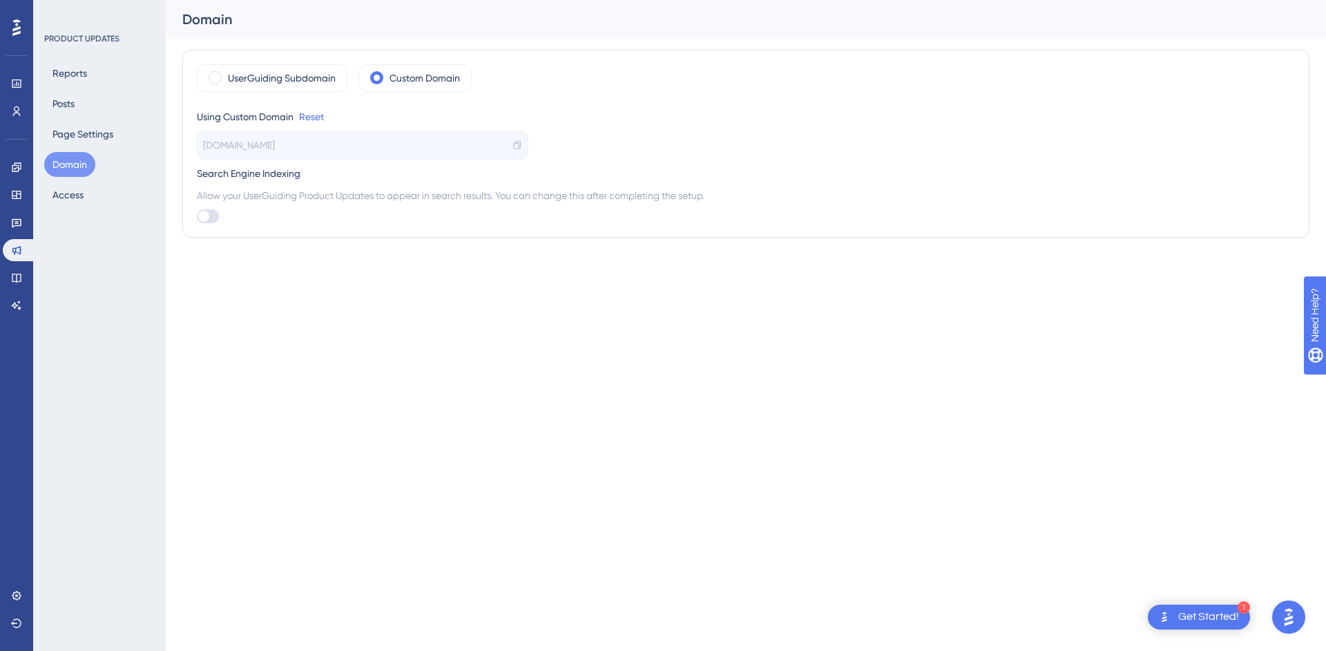
click at [1291, 601] on button "Open AI Assistant Launcher" at bounding box center [1288, 616] width 33 height 33
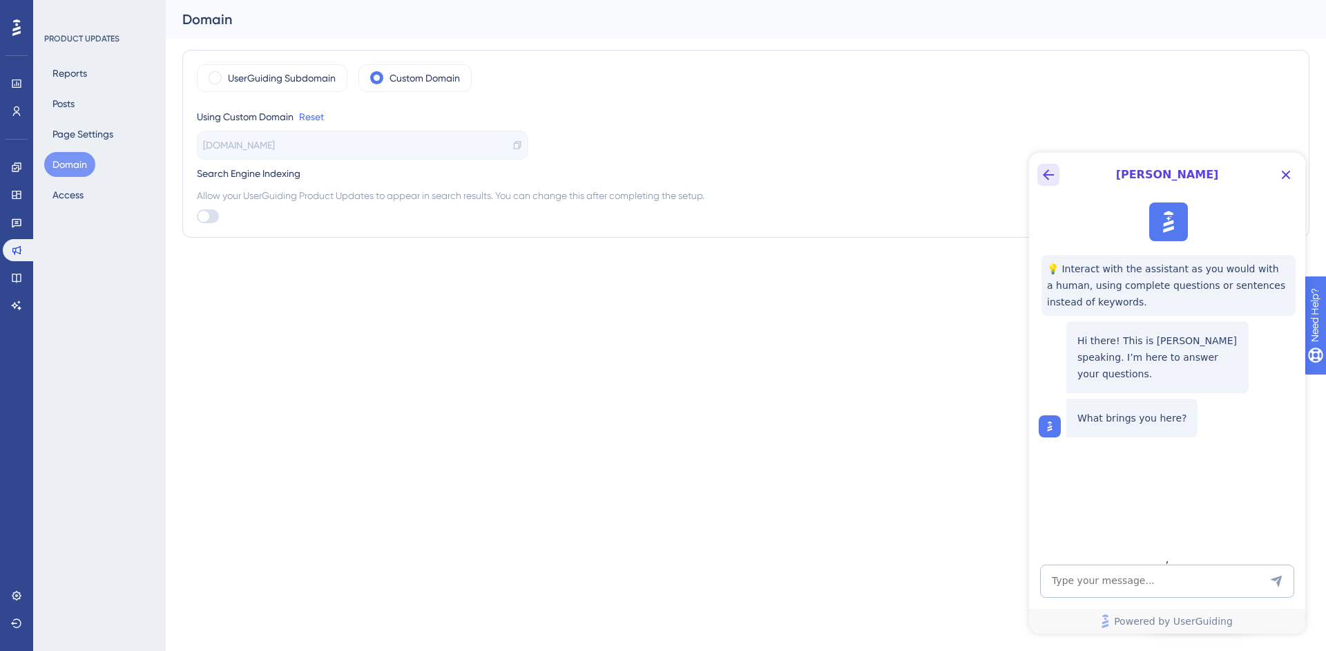
click at [1038, 174] on button "Back Button" at bounding box center [1049, 175] width 22 height 22
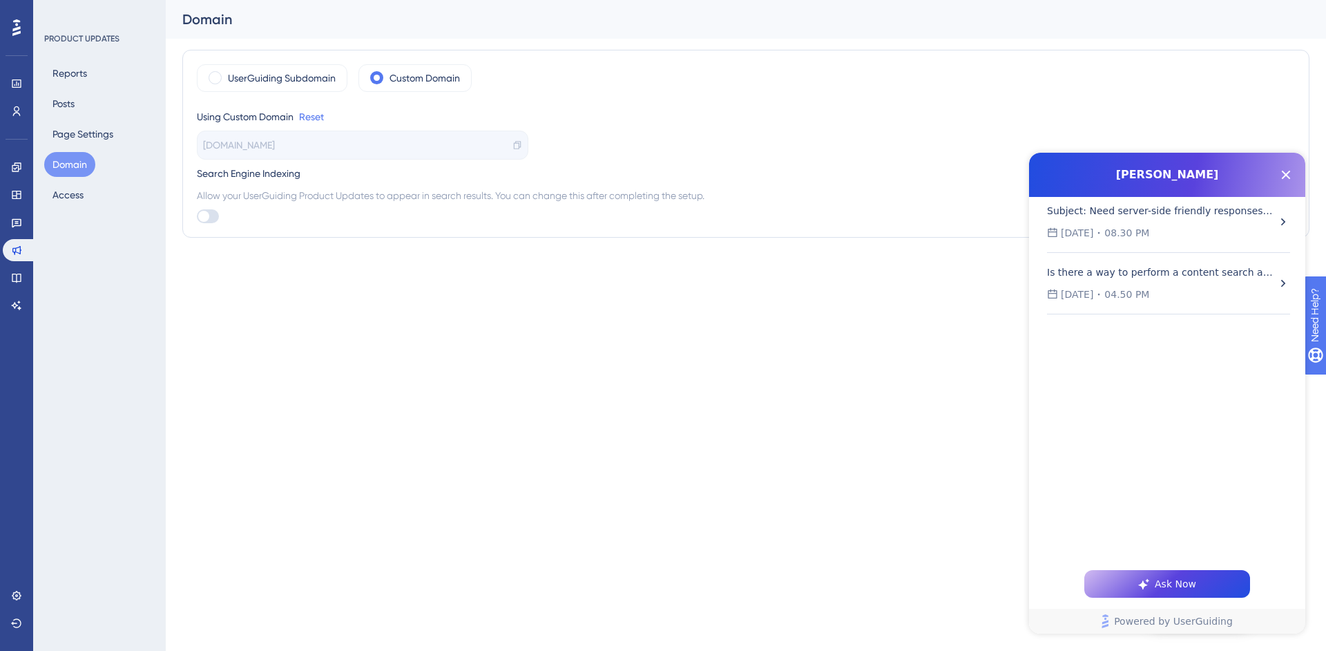
click at [1282, 229] on div "Subject: Need server-side friendly responses for reverse proxy (no iframe) + co…" at bounding box center [1168, 227] width 243 height 50
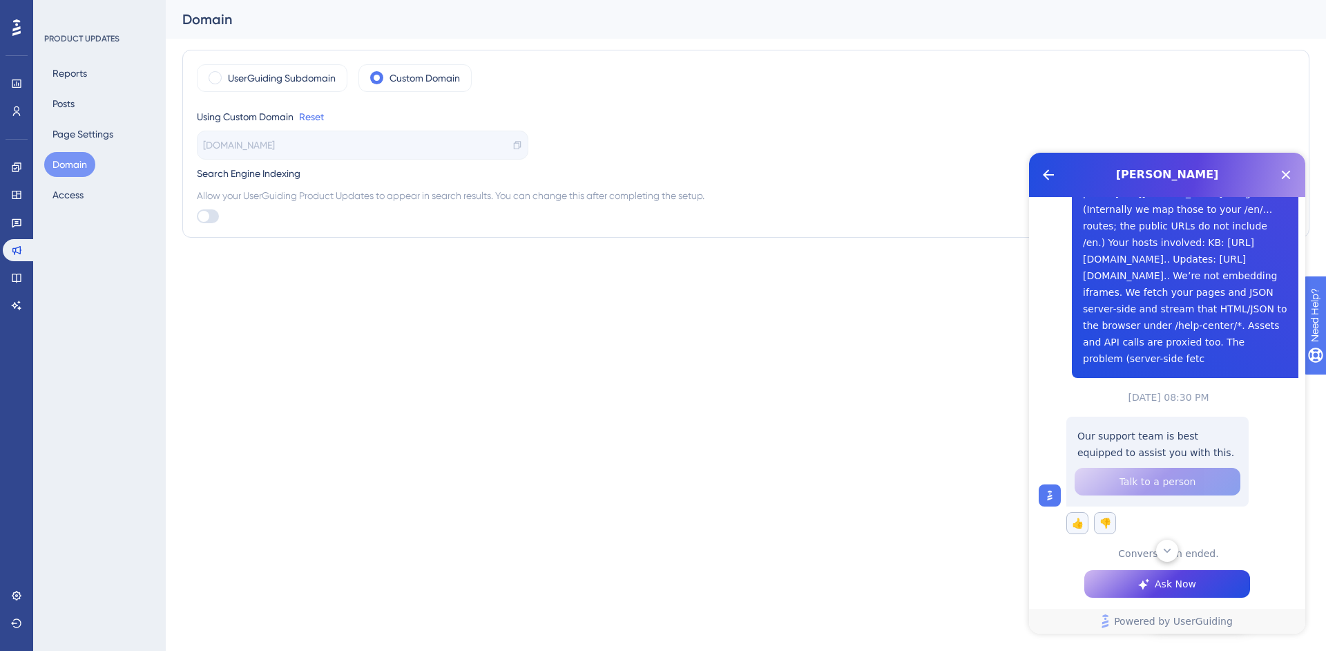
scroll to position [518, 0]
click at [1114, 580] on button "Ask Now" at bounding box center [1168, 584] width 166 height 28
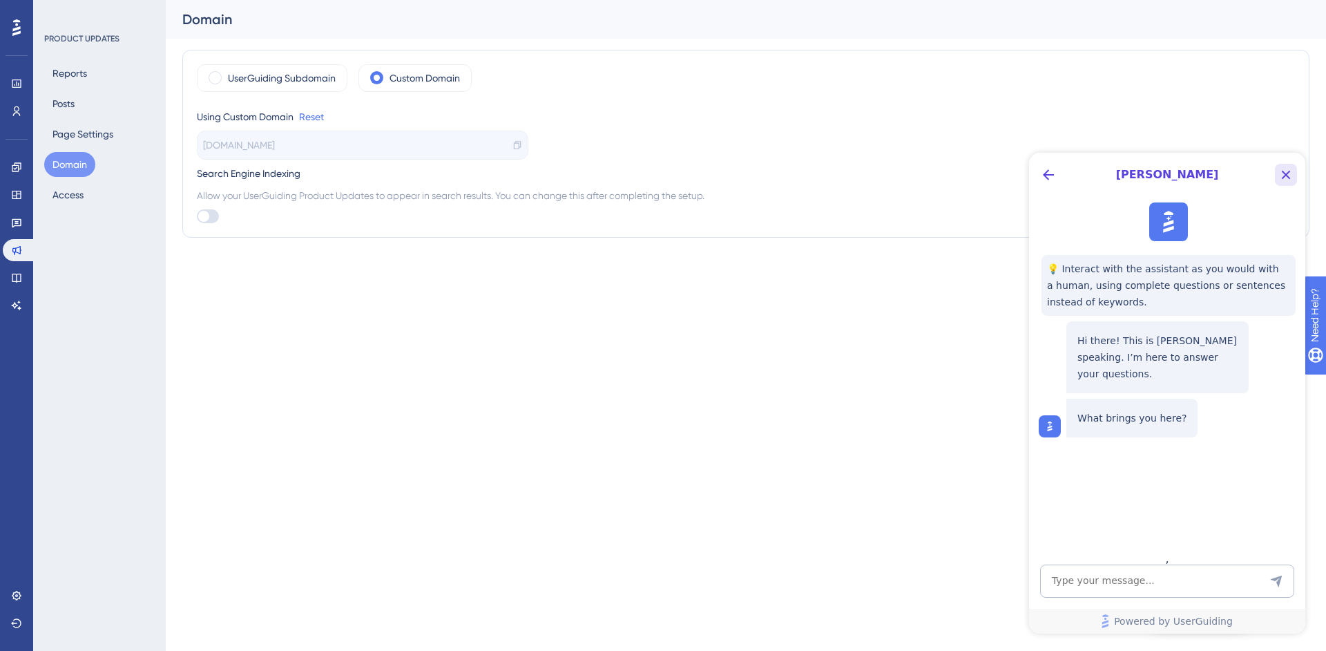
drag, startPoint x: 1293, startPoint y: 172, endPoint x: 2322, endPoint y: 325, distance: 1039.9
click at [1293, 172] on icon "Close Button" at bounding box center [1286, 174] width 17 height 17
